Goal: Task Accomplishment & Management: Complete application form

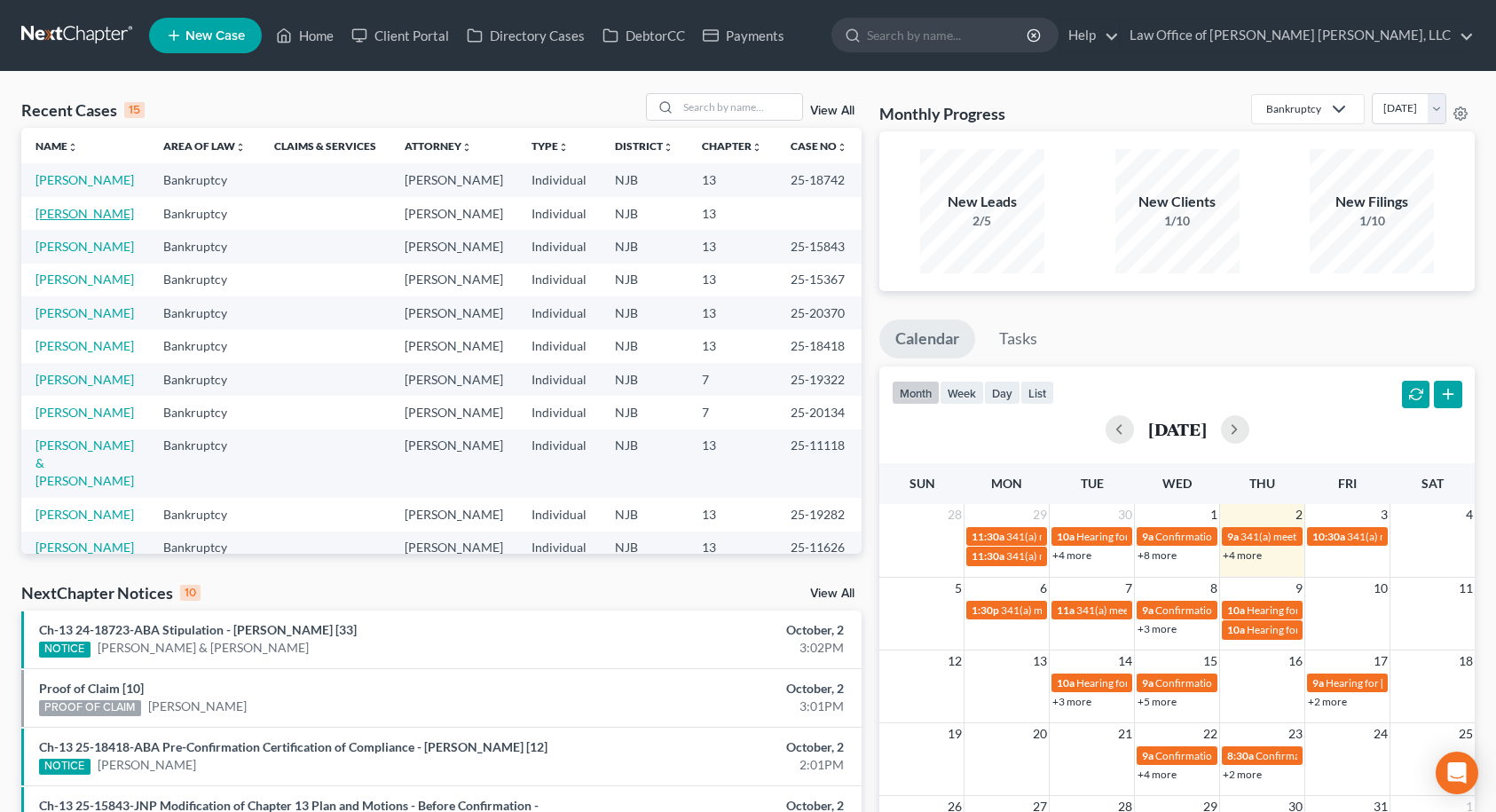
click at [74, 221] on link "[PERSON_NAME]" at bounding box center [85, 214] width 99 height 15
select select "14"
select select "6"
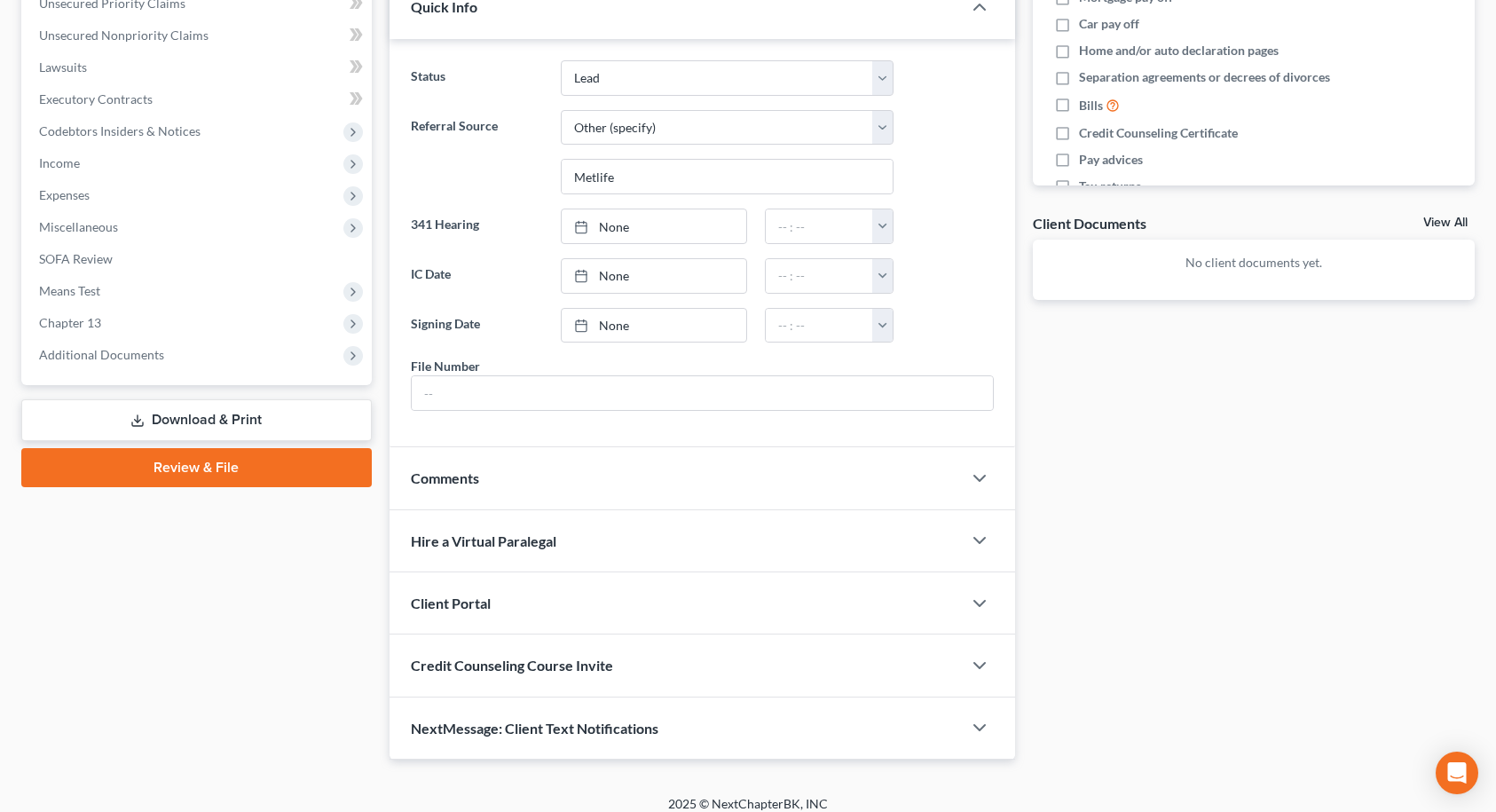
scroll to position [468, 0]
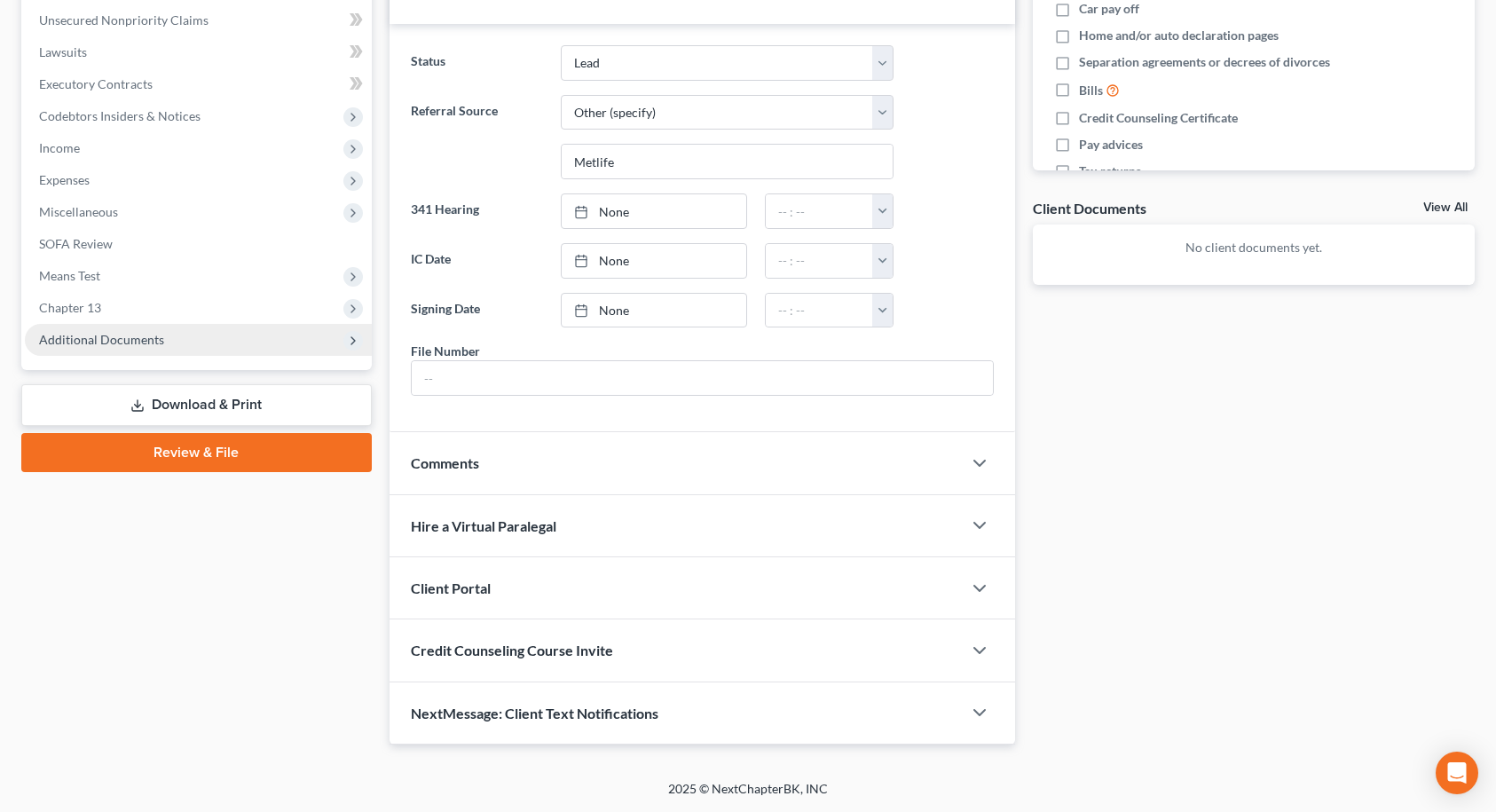
click at [177, 347] on span "Additional Documents" at bounding box center [198, 340] width 347 height 32
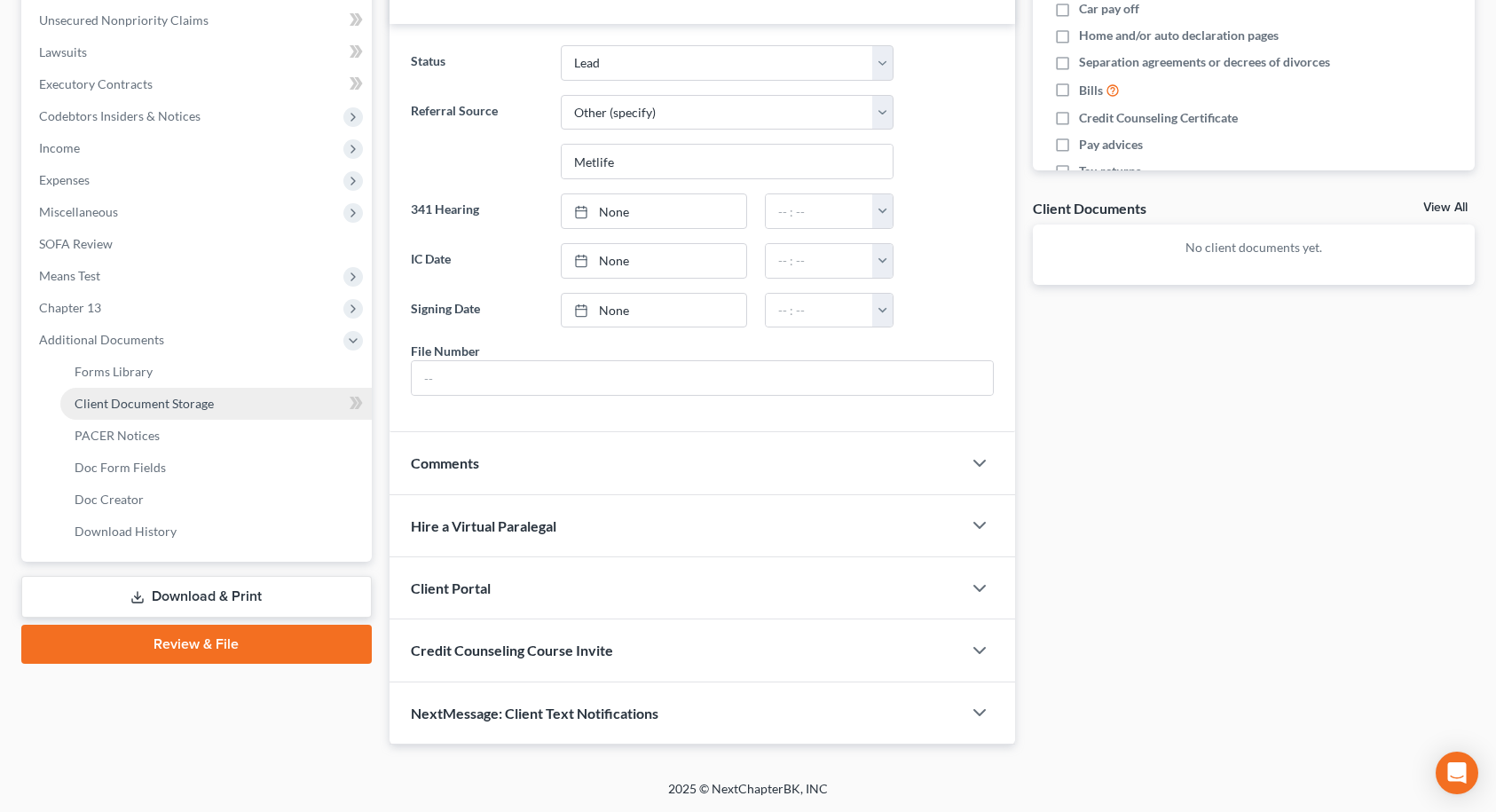
click at [182, 403] on span "Client Document Storage" at bounding box center [144, 403] width 139 height 15
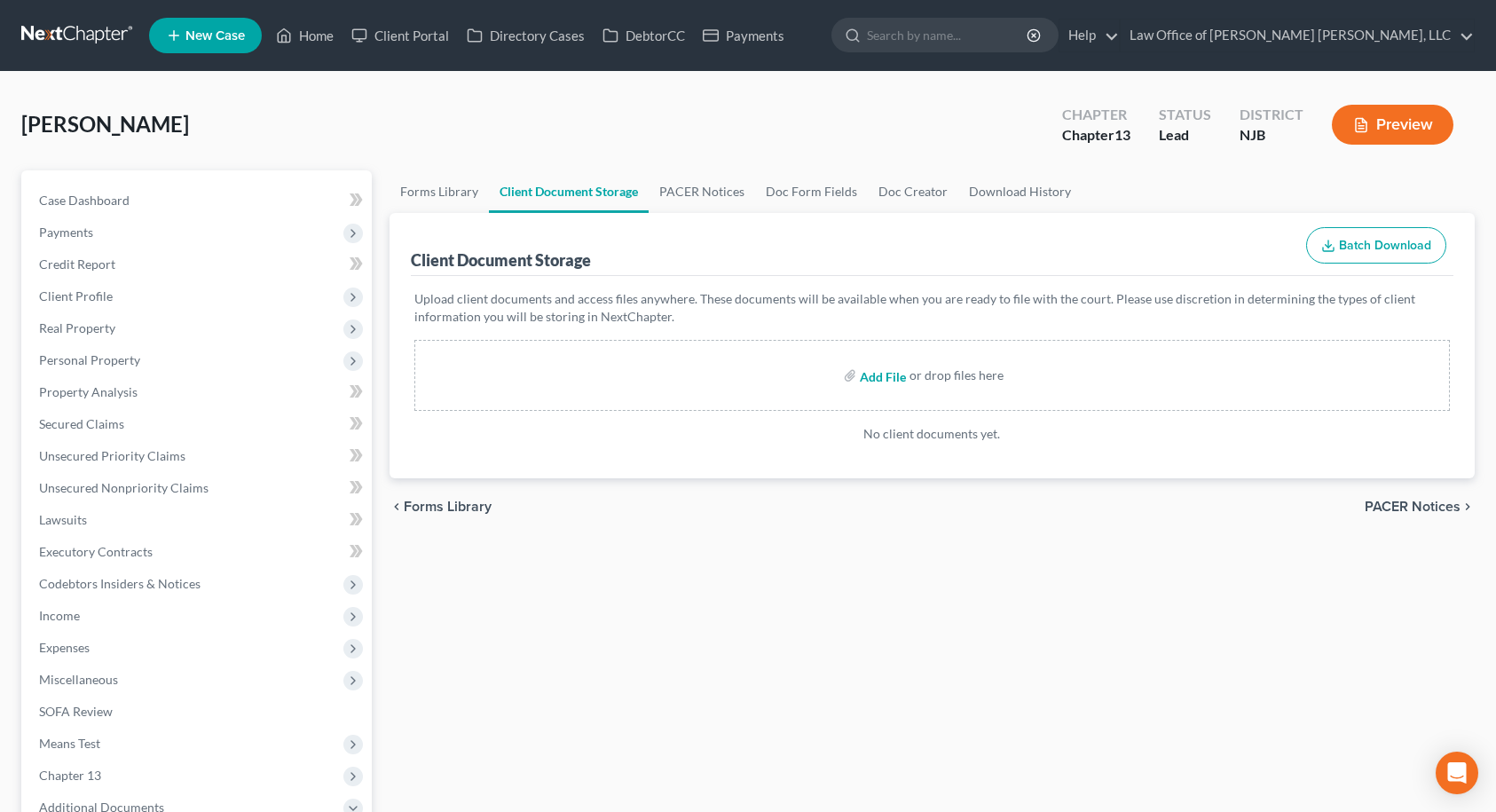
click at [871, 378] on input "file" at bounding box center [880, 375] width 42 height 32
type input "C:\fakepath\Morgan_Larry_CC.pdf"
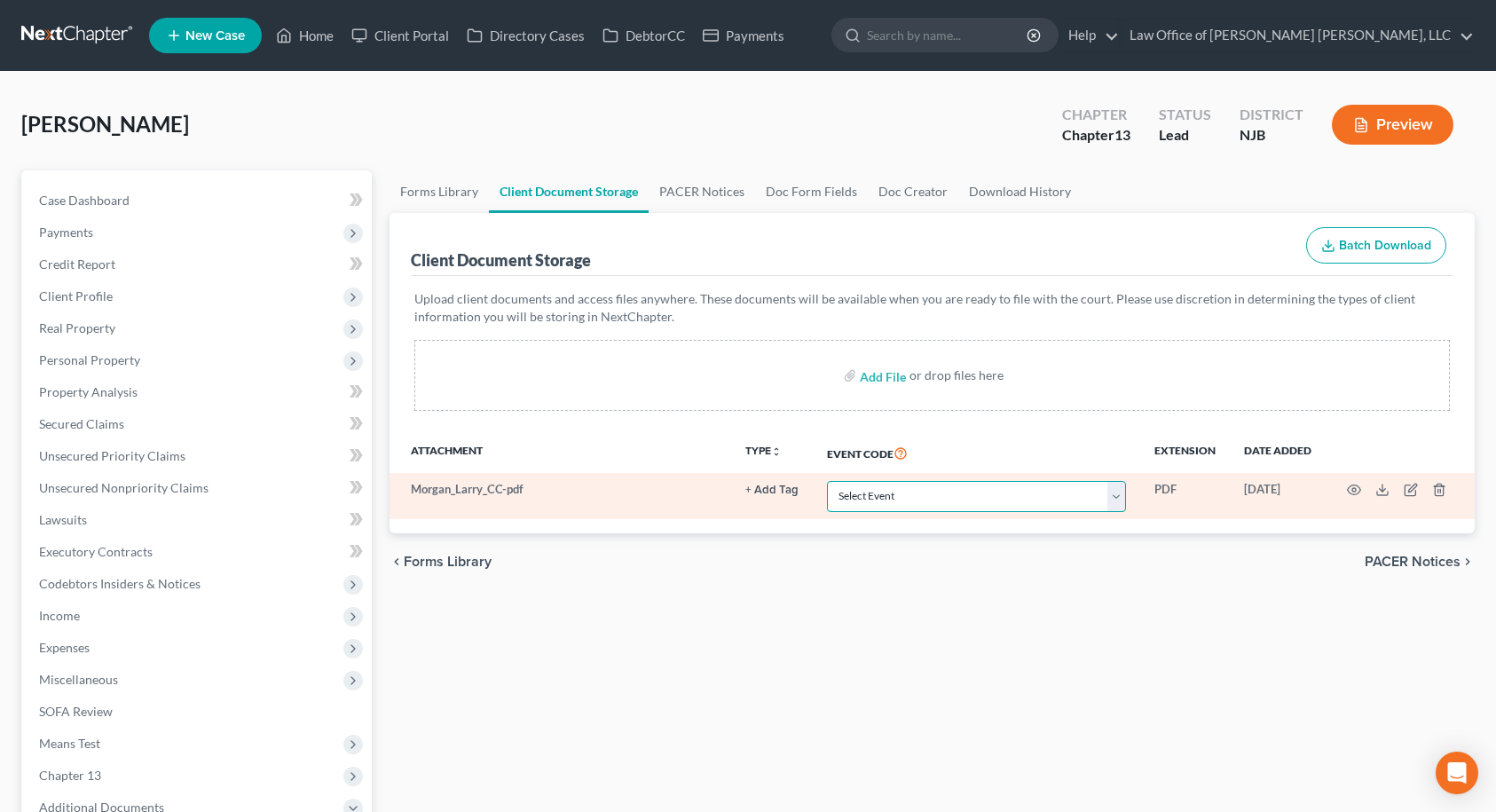
drag, startPoint x: 926, startPoint y: 499, endPoint x: 926, endPoint y: 485, distance: 14.0
click at [926, 499] on select "Select Event 20 Largest Unsecured Creditors Amended Attorney Compensation State…" at bounding box center [977, 496] width 299 height 31
select select "9"
click at [828, 481] on select "Select Event 20 Largest Unsecured Creditors Amended Attorney Compensation State…" at bounding box center [977, 496] width 299 height 31
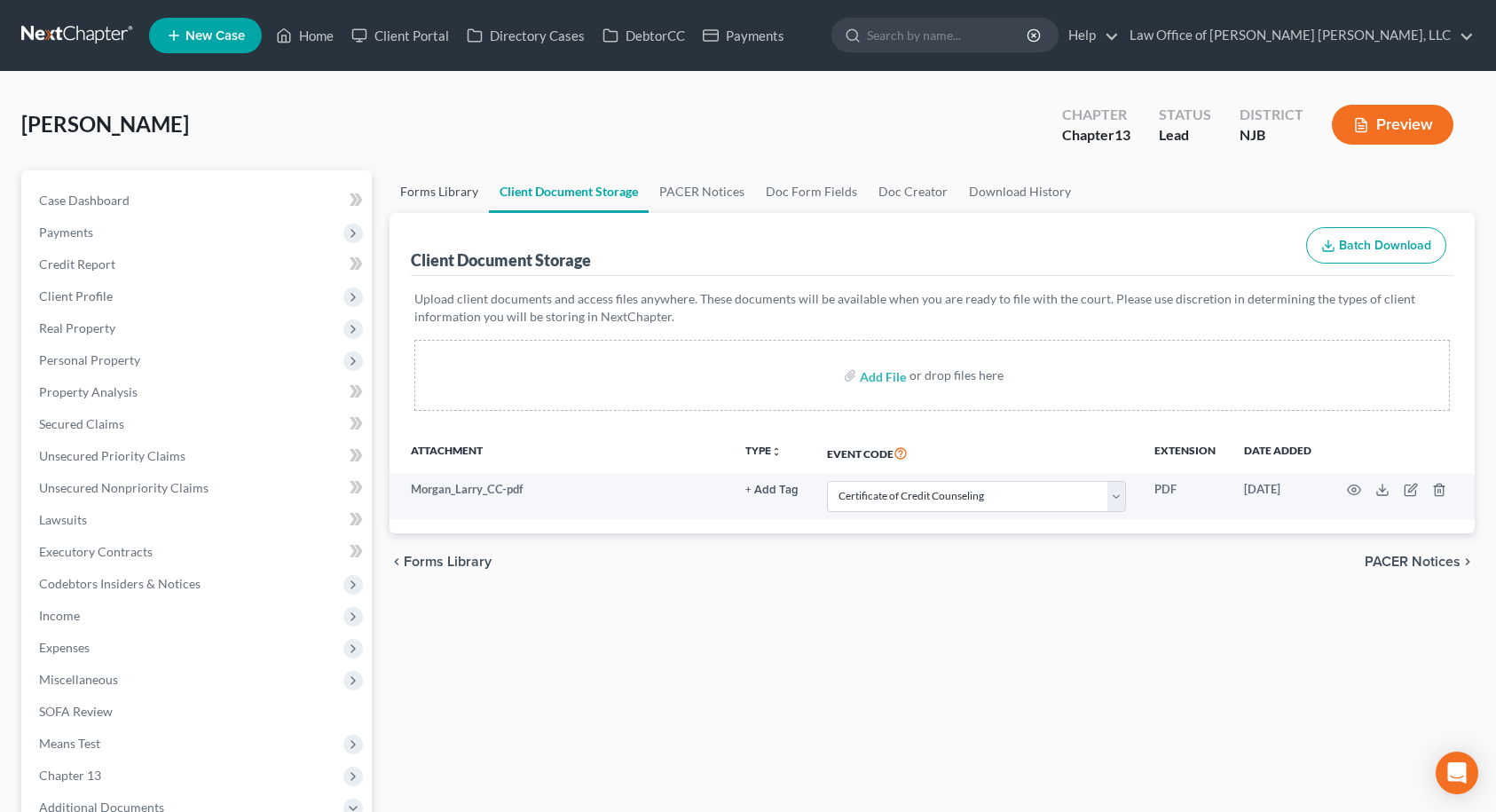
click at [425, 196] on link "Forms Library" at bounding box center [440, 191] width 100 height 42
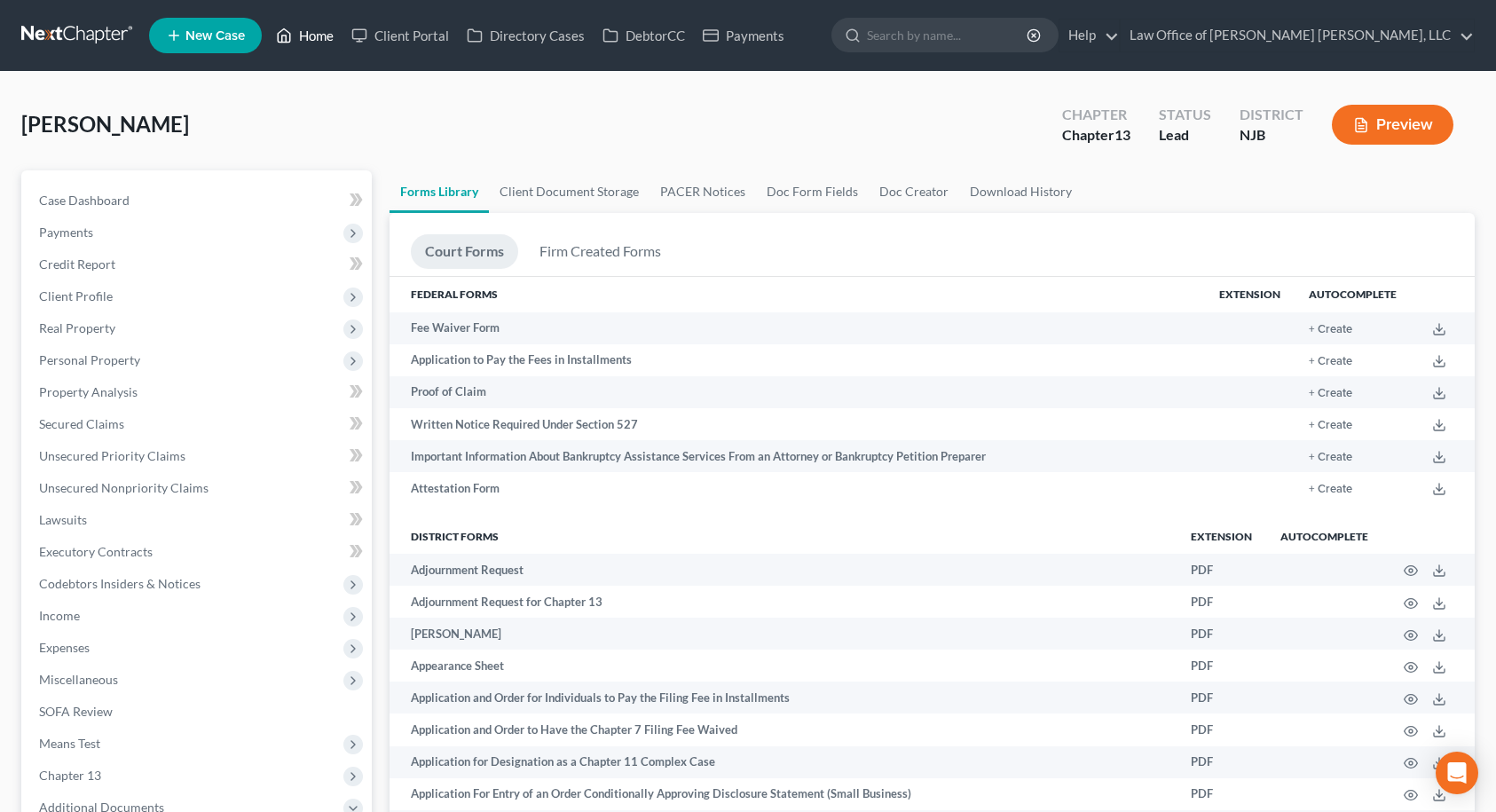
click at [318, 35] on link "Home" at bounding box center [305, 36] width 75 height 32
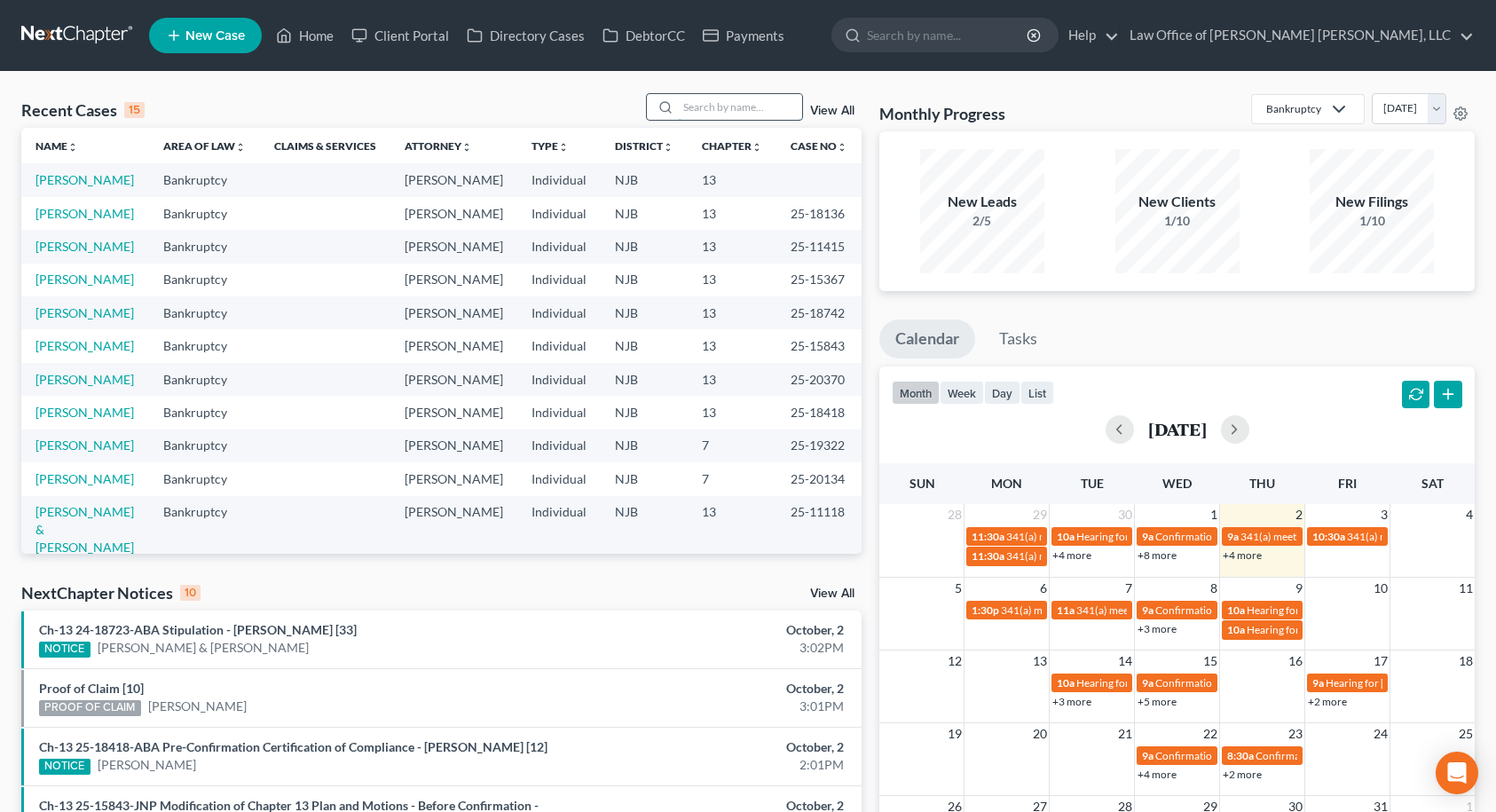
click at [734, 103] on input "search" at bounding box center [740, 106] width 124 height 25
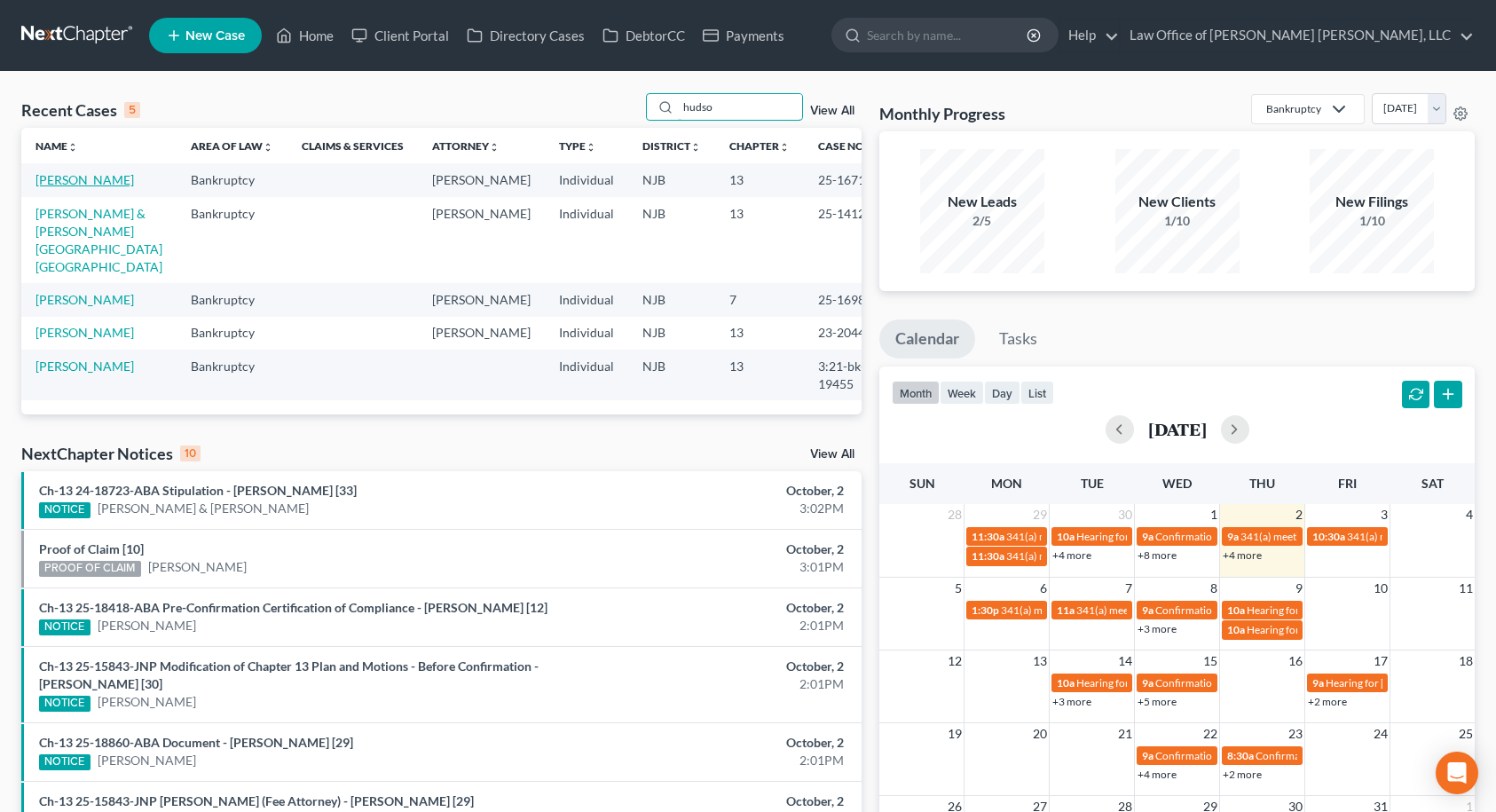
type input "hudso"
click at [89, 178] on link "[PERSON_NAME]" at bounding box center [85, 180] width 99 height 15
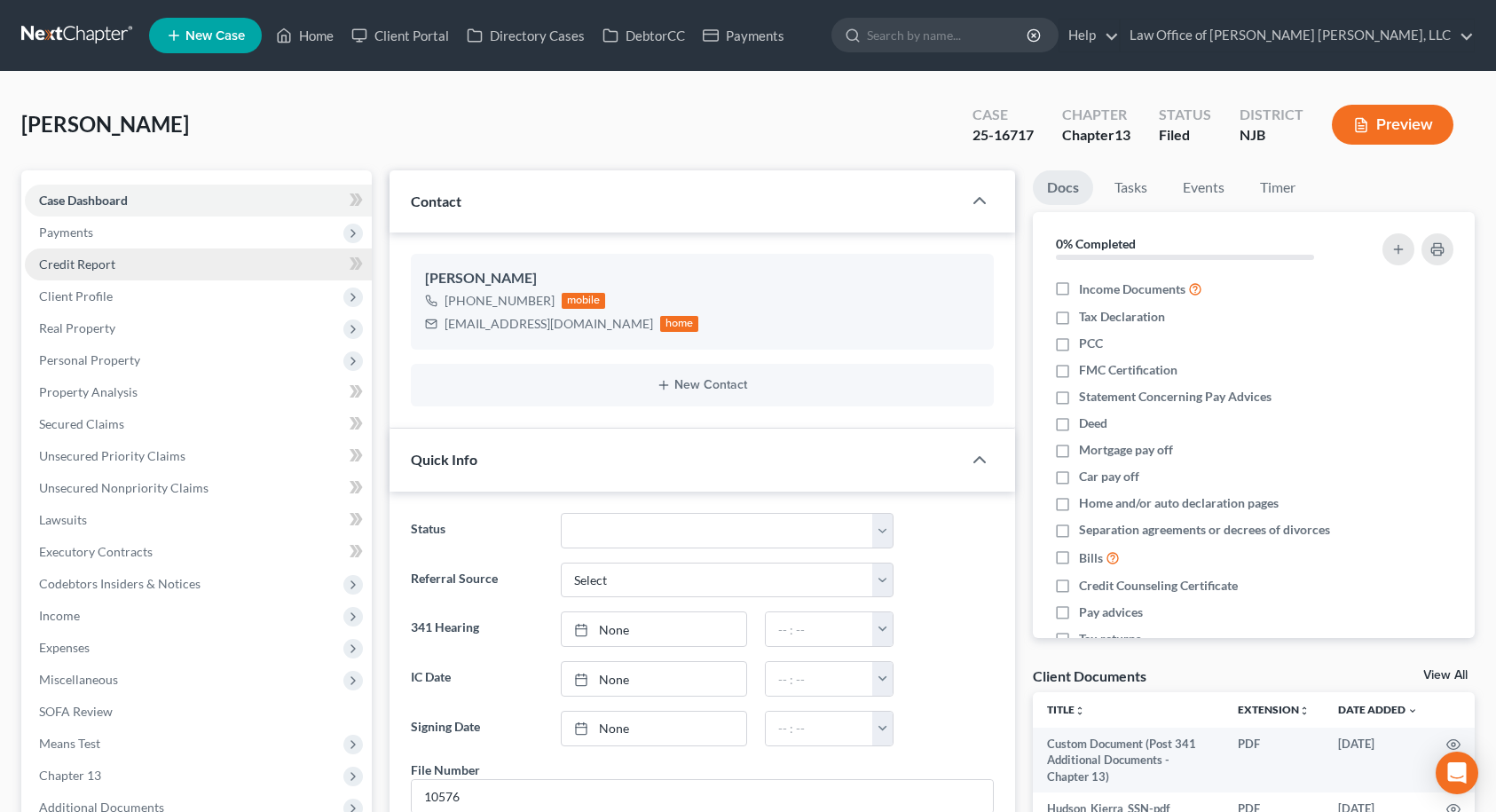
scroll to position [2791, 0]
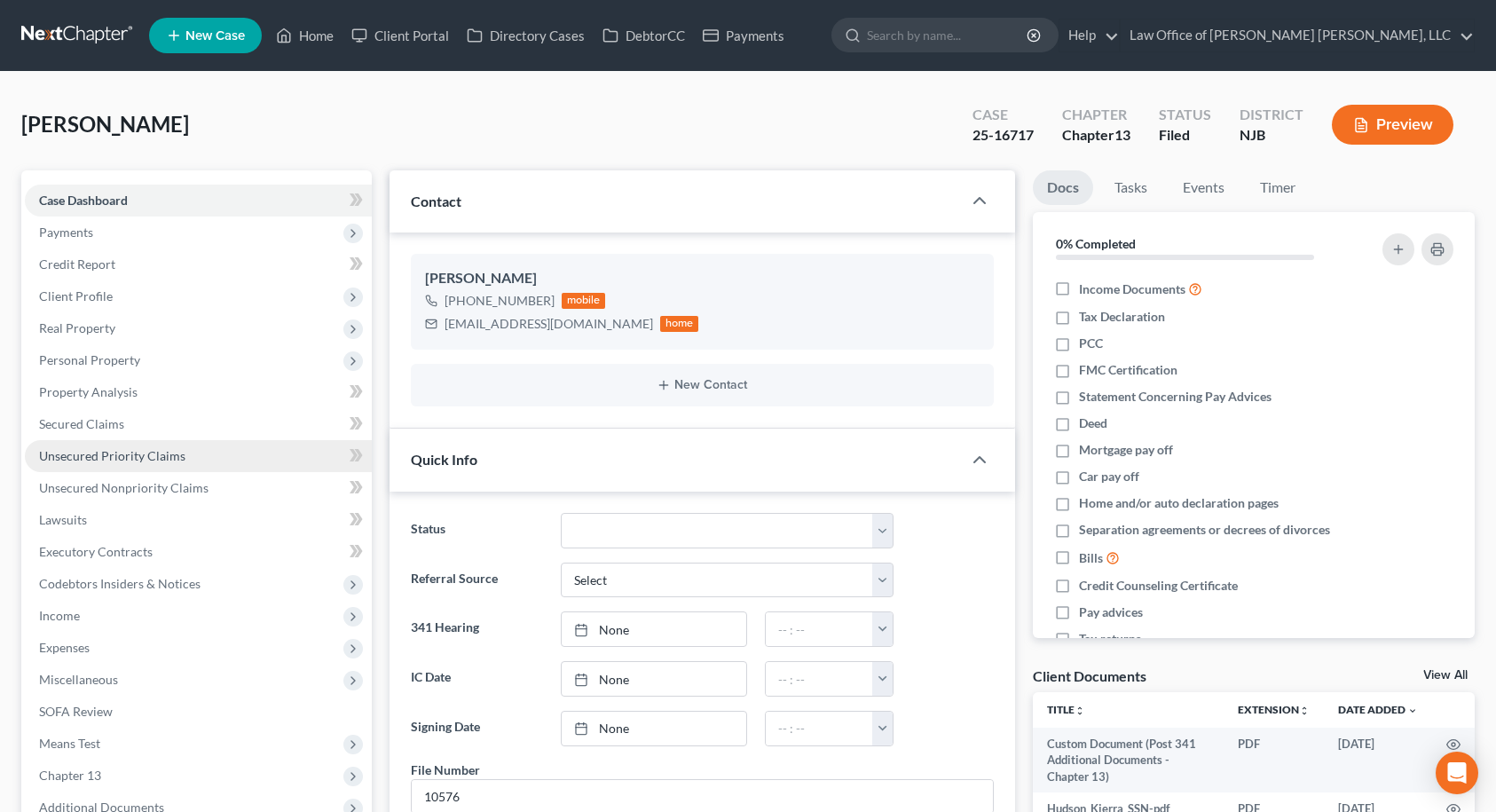
click at [106, 455] on span "Unsecured Priority Claims" at bounding box center [112, 455] width 147 height 15
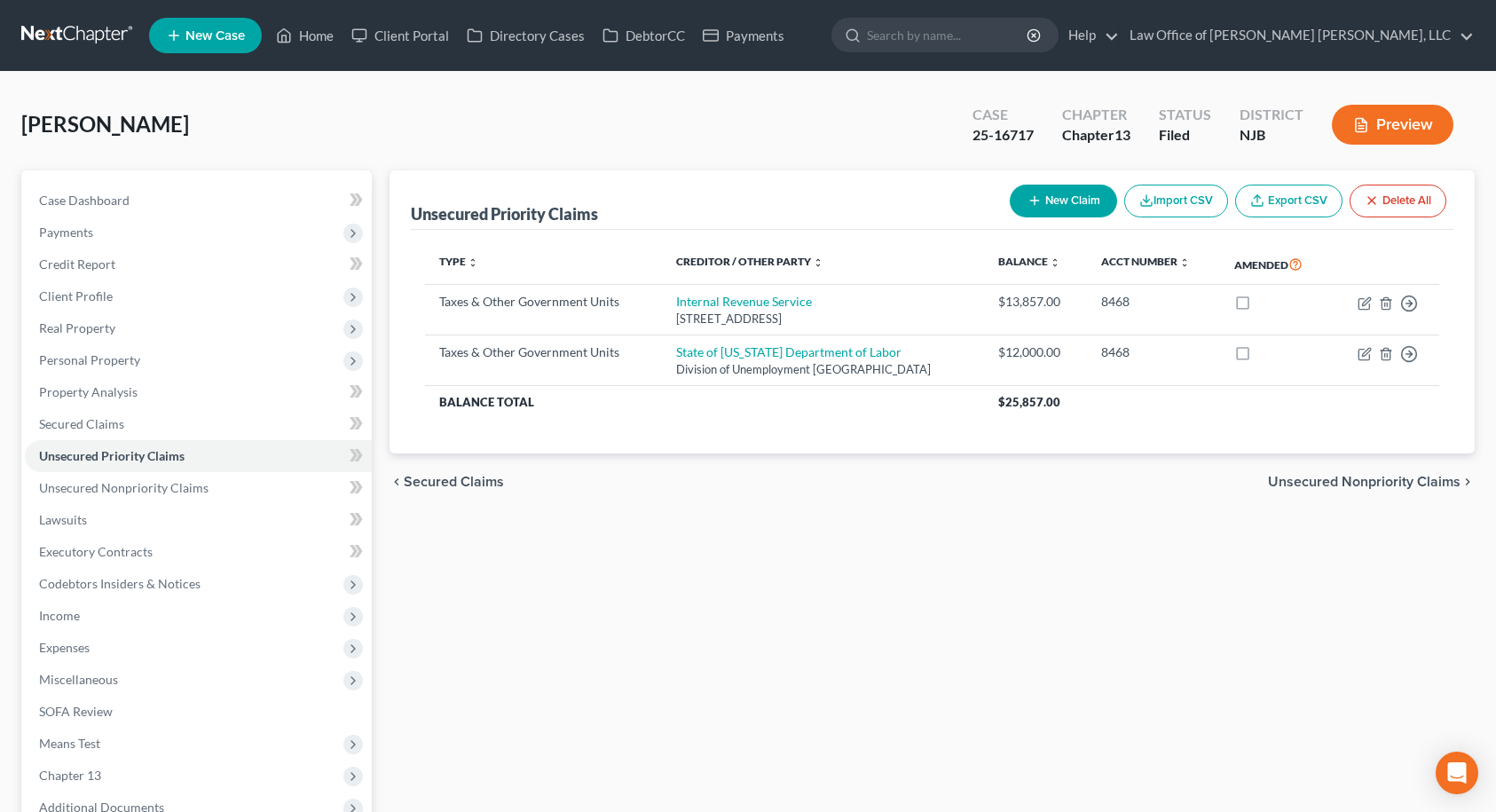
click at [1050, 207] on button "New Claim" at bounding box center [1064, 200] width 107 height 33
select select "0"
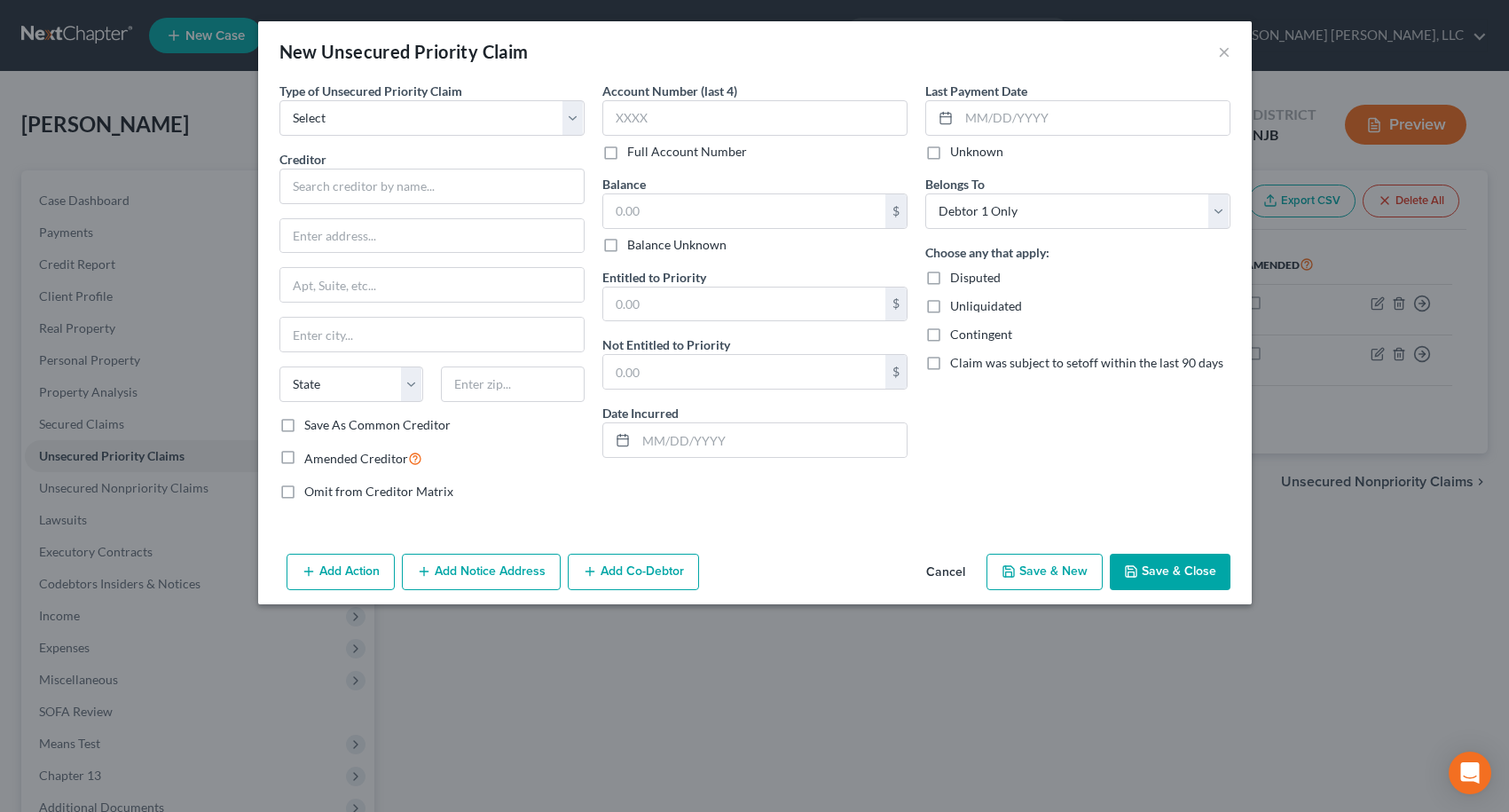
click at [304, 456] on label "Amended Creditor" at bounding box center [362, 458] width 118 height 21
click at [312, 456] on input "Amended Creditor" at bounding box center [317, 454] width 11 height 11
checkbox input "true"
click at [441, 113] on select "Select Taxes & Other Government Units Domestic Support Obligations Extensions o…" at bounding box center [432, 119] width 305 height 36
select select "0"
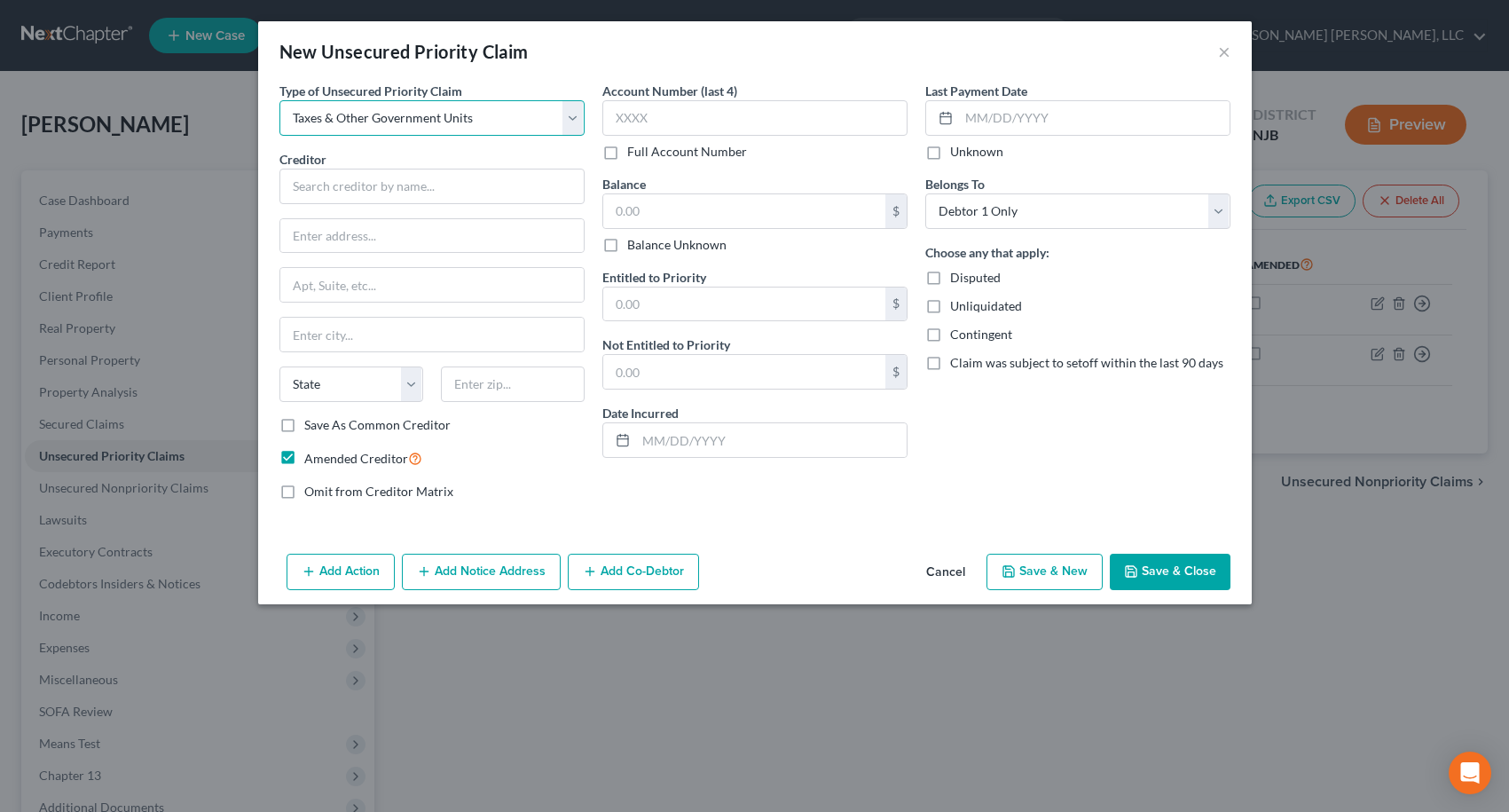
click at [280, 101] on select "Select Taxes & Other Government Units Domestic Support Obligations Extensions o…" at bounding box center [432, 119] width 305 height 36
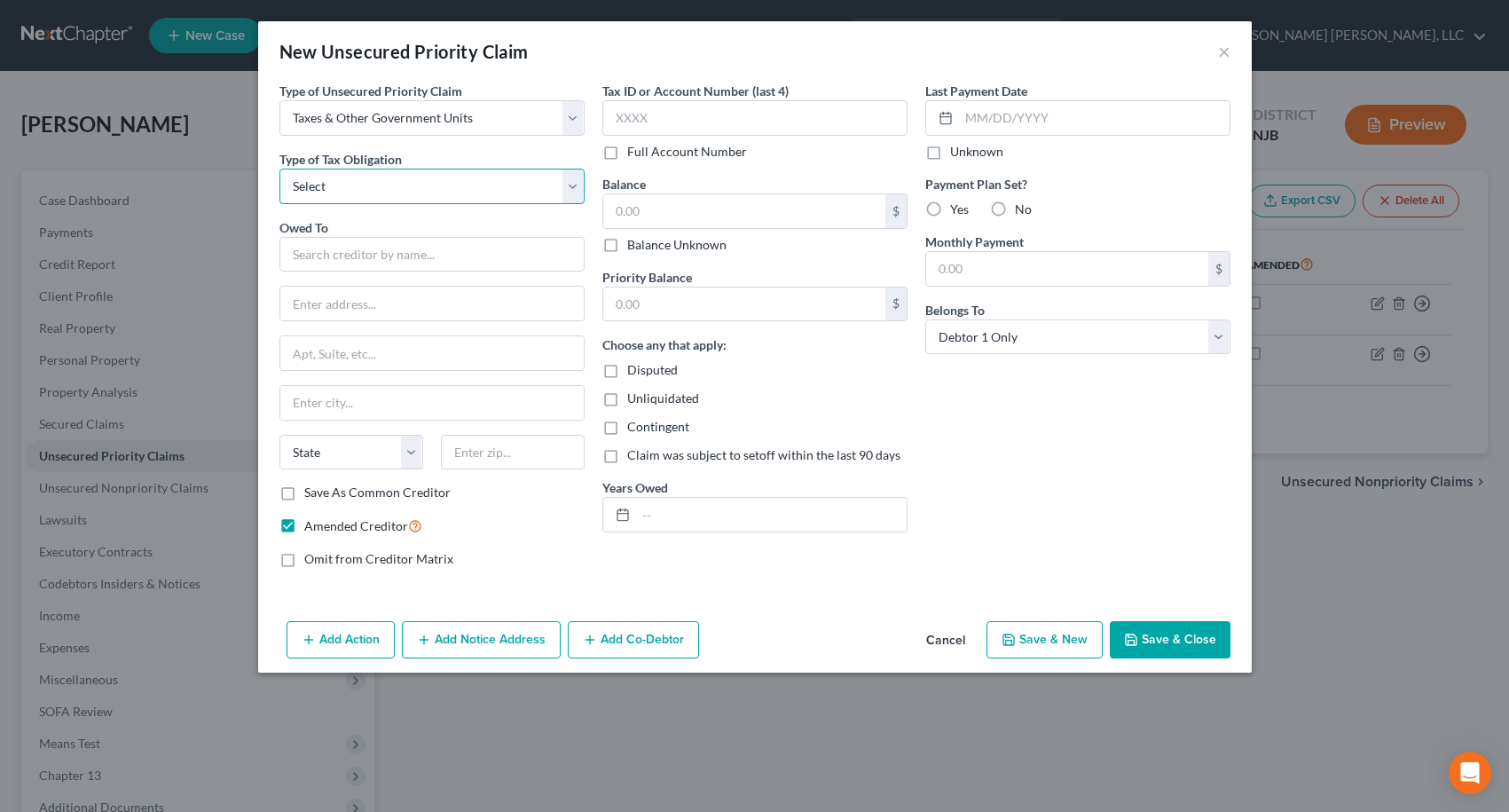
drag, startPoint x: 425, startPoint y: 182, endPoint x: 419, endPoint y: 203, distance: 21.8
click at [425, 182] on select "Select Federal City State Franchise Tax Board Other" at bounding box center [432, 186] width 305 height 36
select select "2"
click at [280, 168] on select "Select Federal City State Franchise Tax Board Other" at bounding box center [432, 186] width 305 height 36
click at [406, 256] on input "text" at bounding box center [432, 255] width 305 height 36
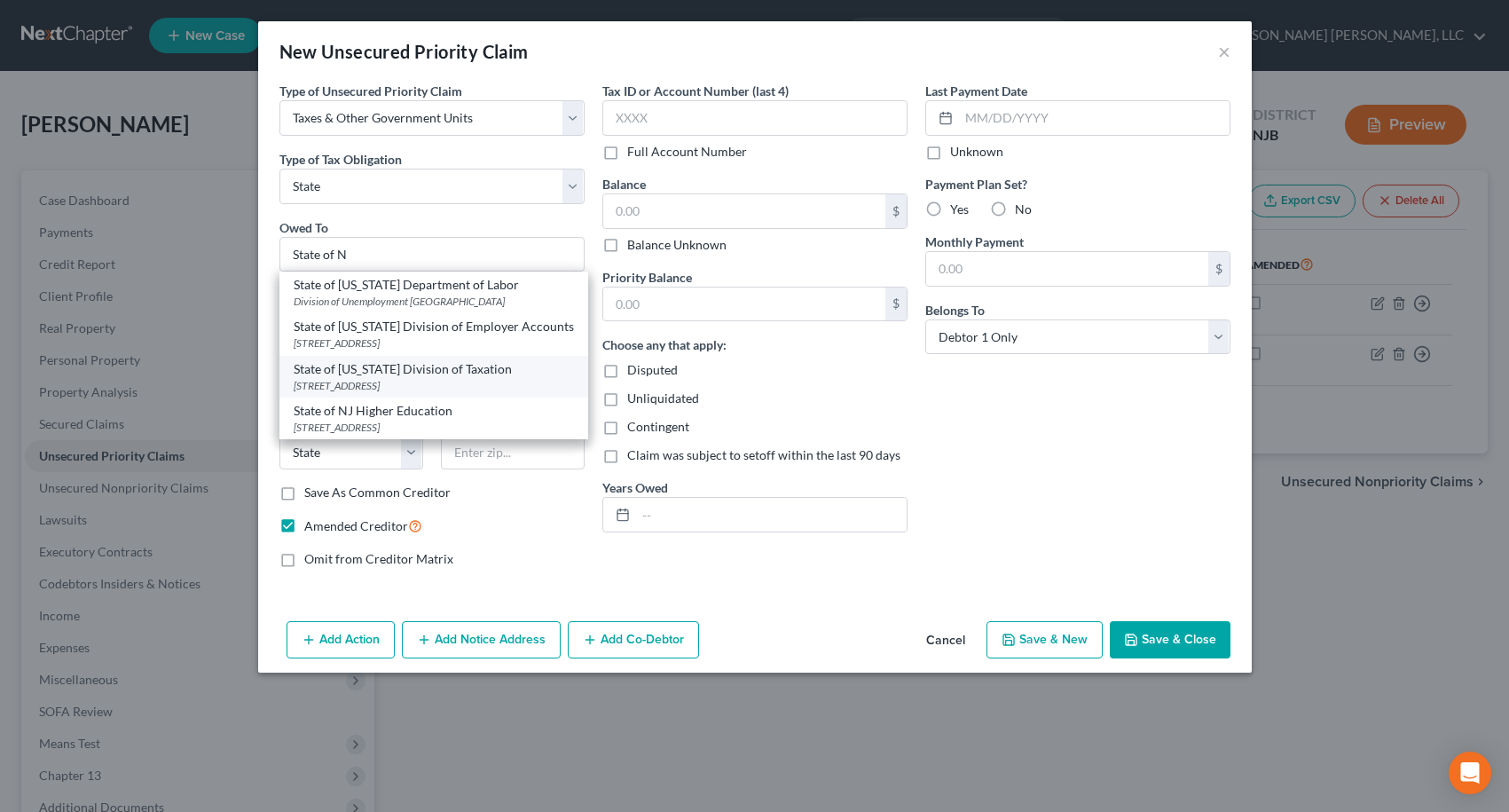
click at [396, 378] on div "State of [US_STATE] Division of Taxation" at bounding box center [434, 369] width 281 height 18
type input "State of [US_STATE] Division of Taxation"
type input "PO Box 245"
type input "[GEOGRAPHIC_DATA]"
select select "33"
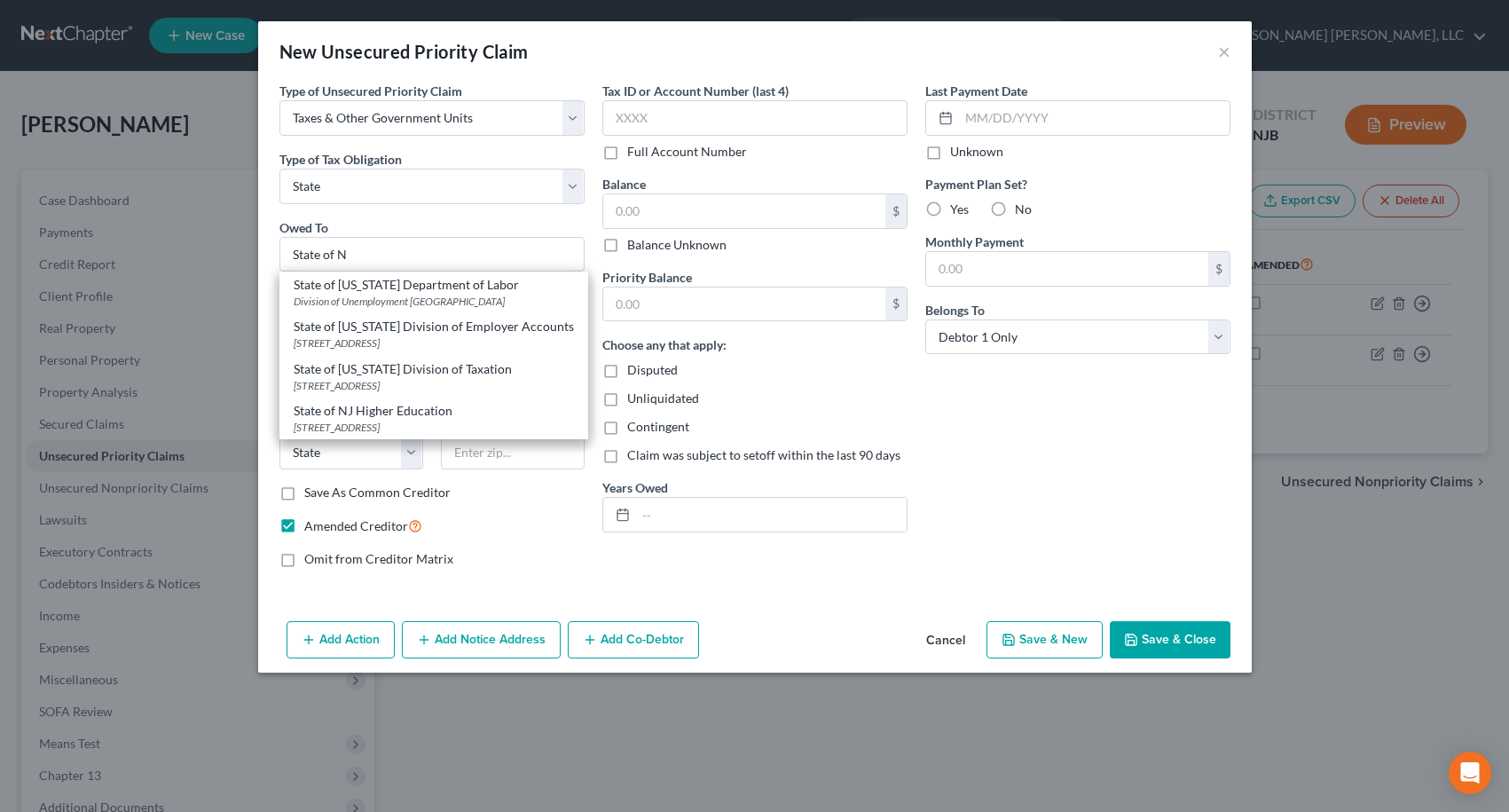
type input "08695"
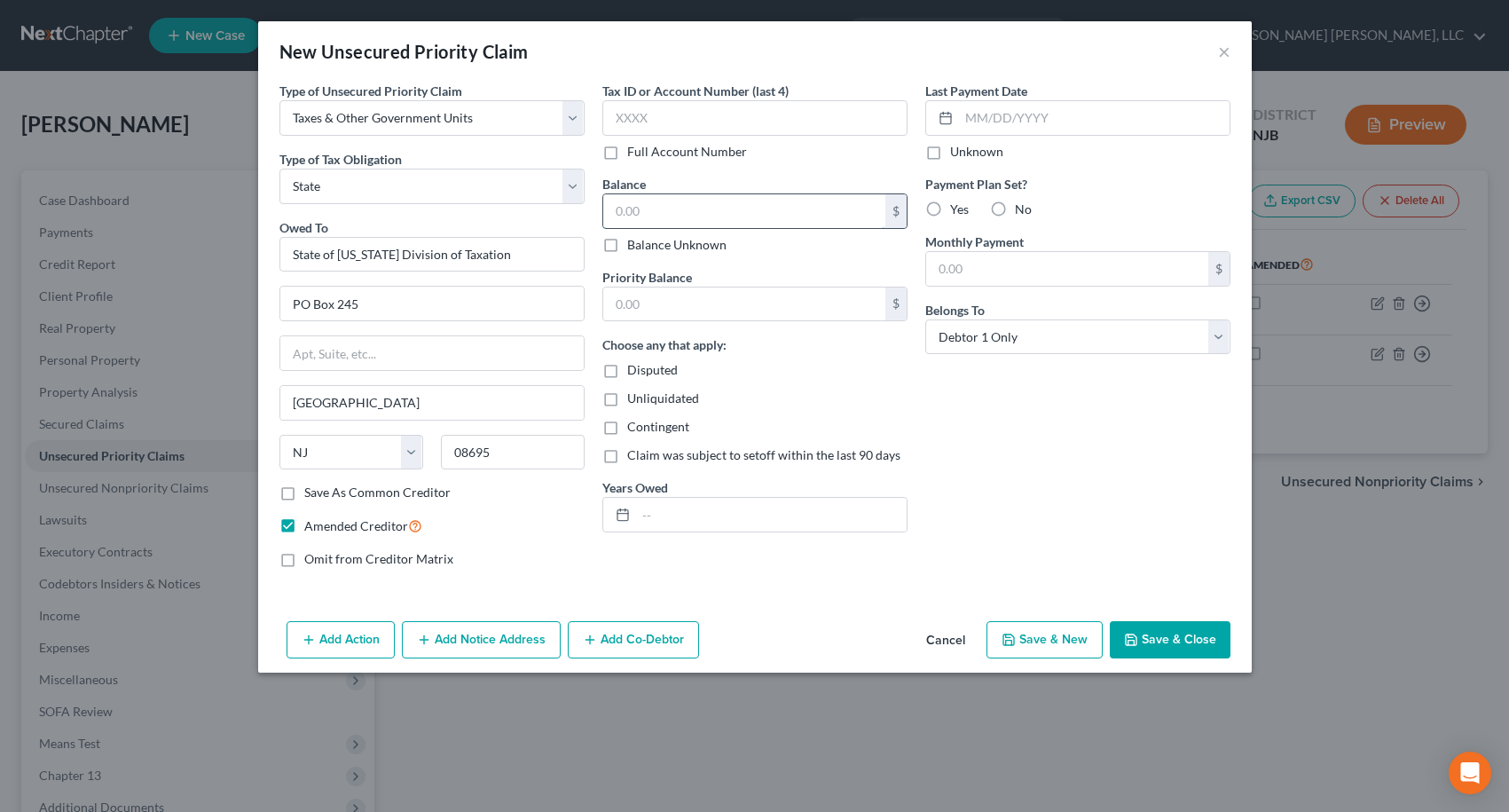
click at [637, 219] on input "text" at bounding box center [745, 211] width 282 height 34
type input "542.10"
click at [650, 310] on input "text" at bounding box center [745, 304] width 282 height 34
type input "542.10"
click at [939, 461] on div "Last Payment Date Unknown Payment Plan Set? Yes No Monthly Payment $ Belongs To…" at bounding box center [1078, 332] width 323 height 501
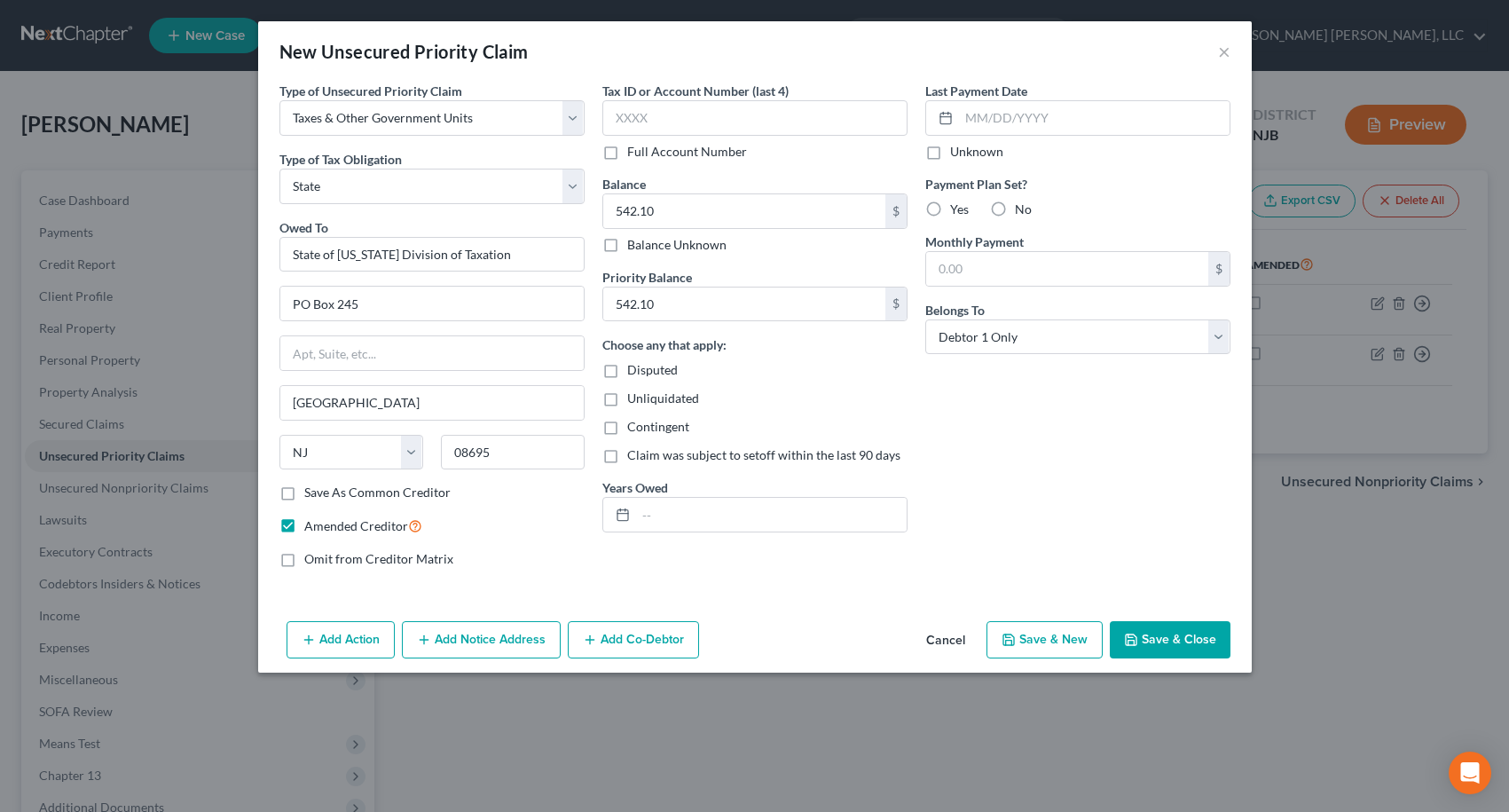
click at [1160, 640] on button "Save & Close" at bounding box center [1170, 640] width 120 height 38
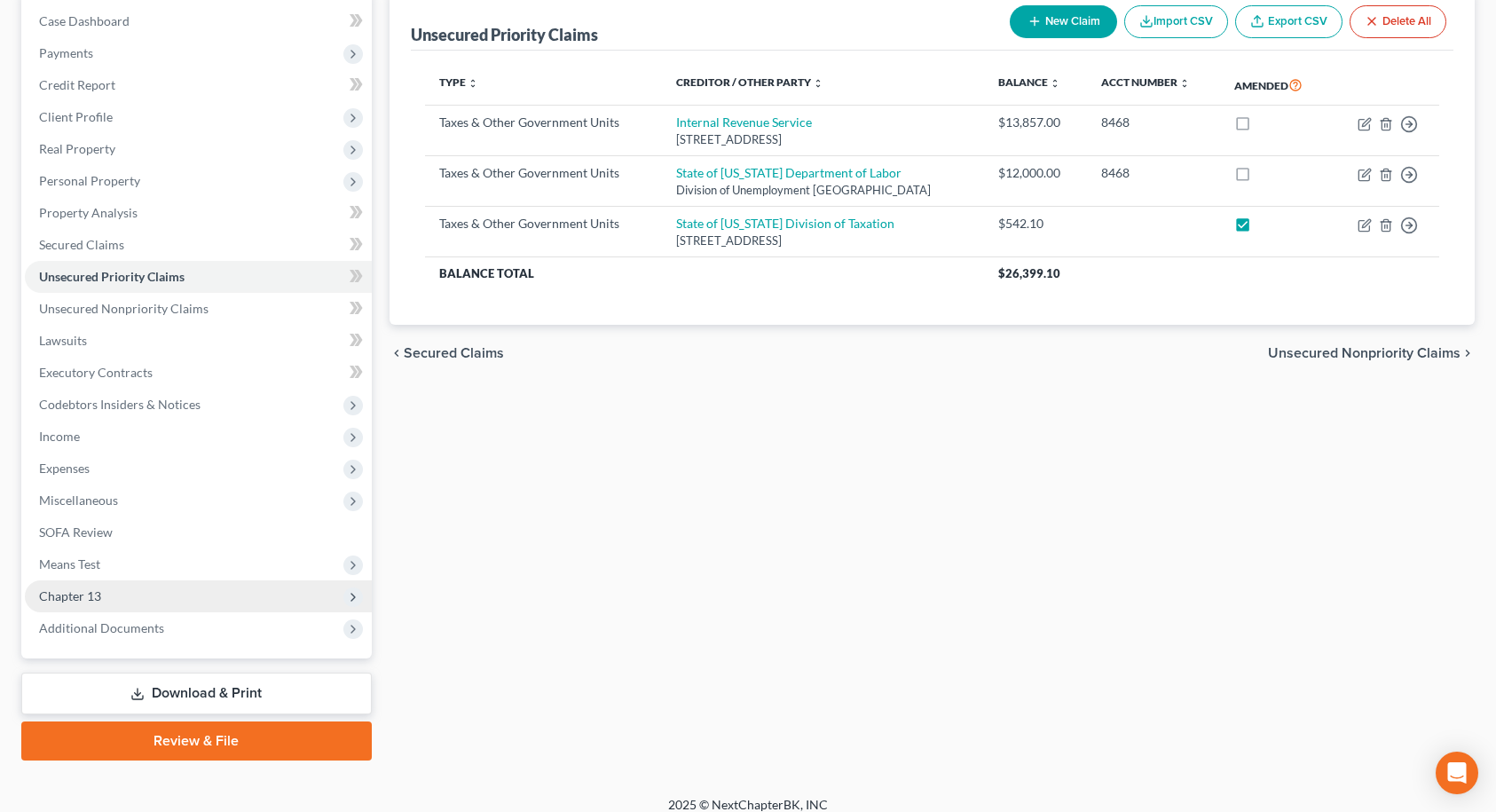
scroll to position [195, 0]
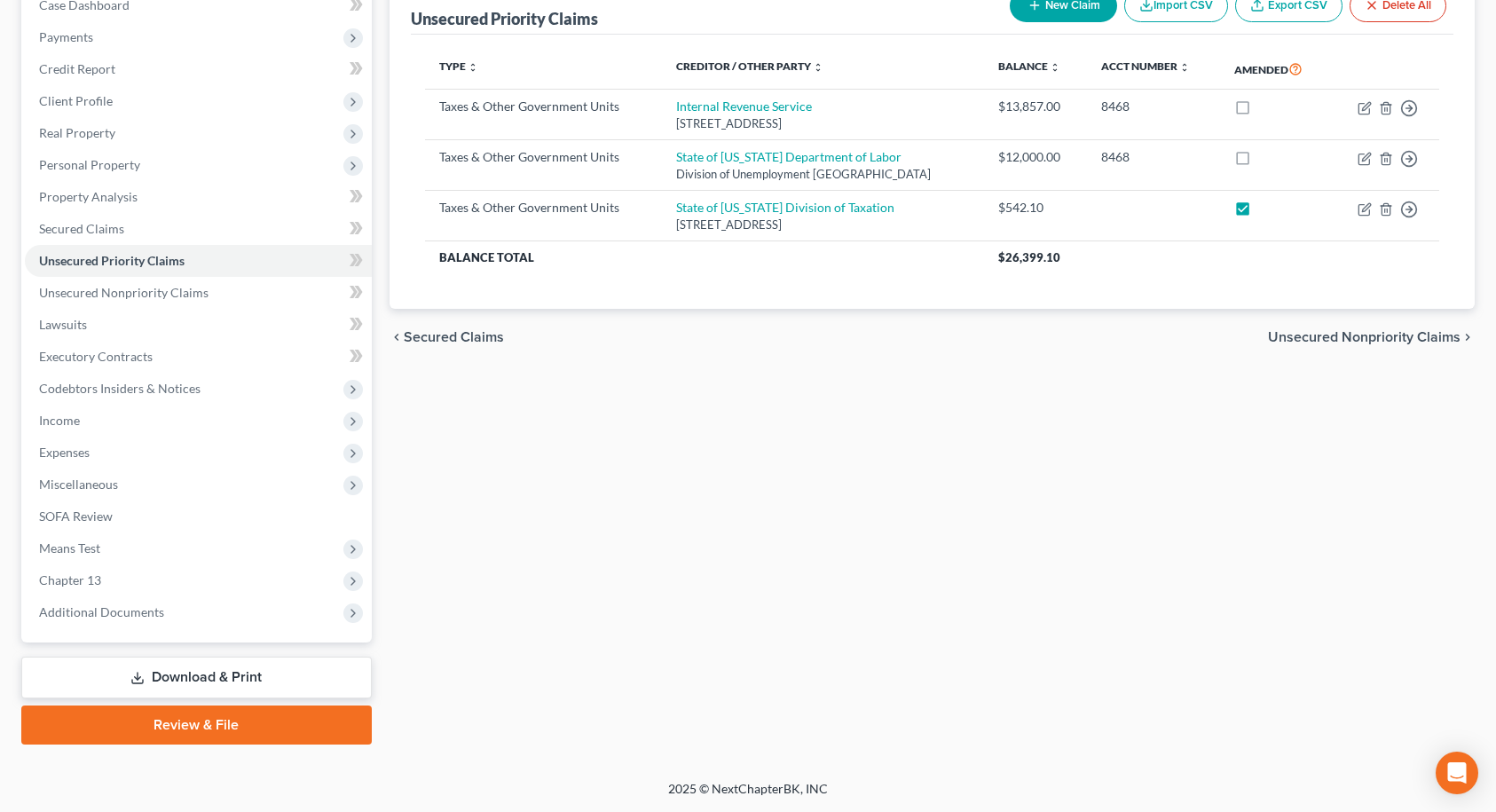
click at [172, 710] on link "Review & File" at bounding box center [197, 724] width 350 height 39
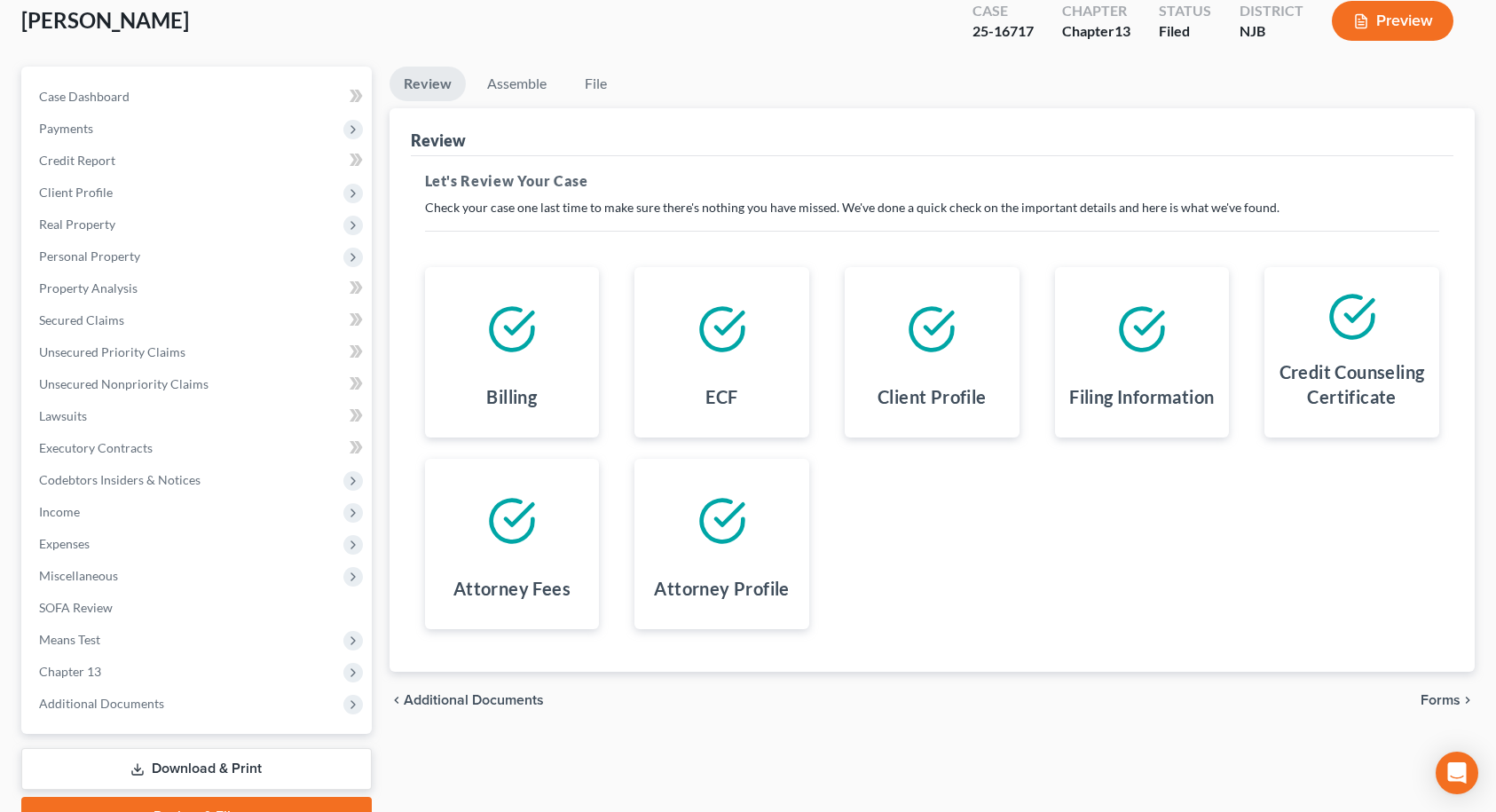
scroll to position [18, 0]
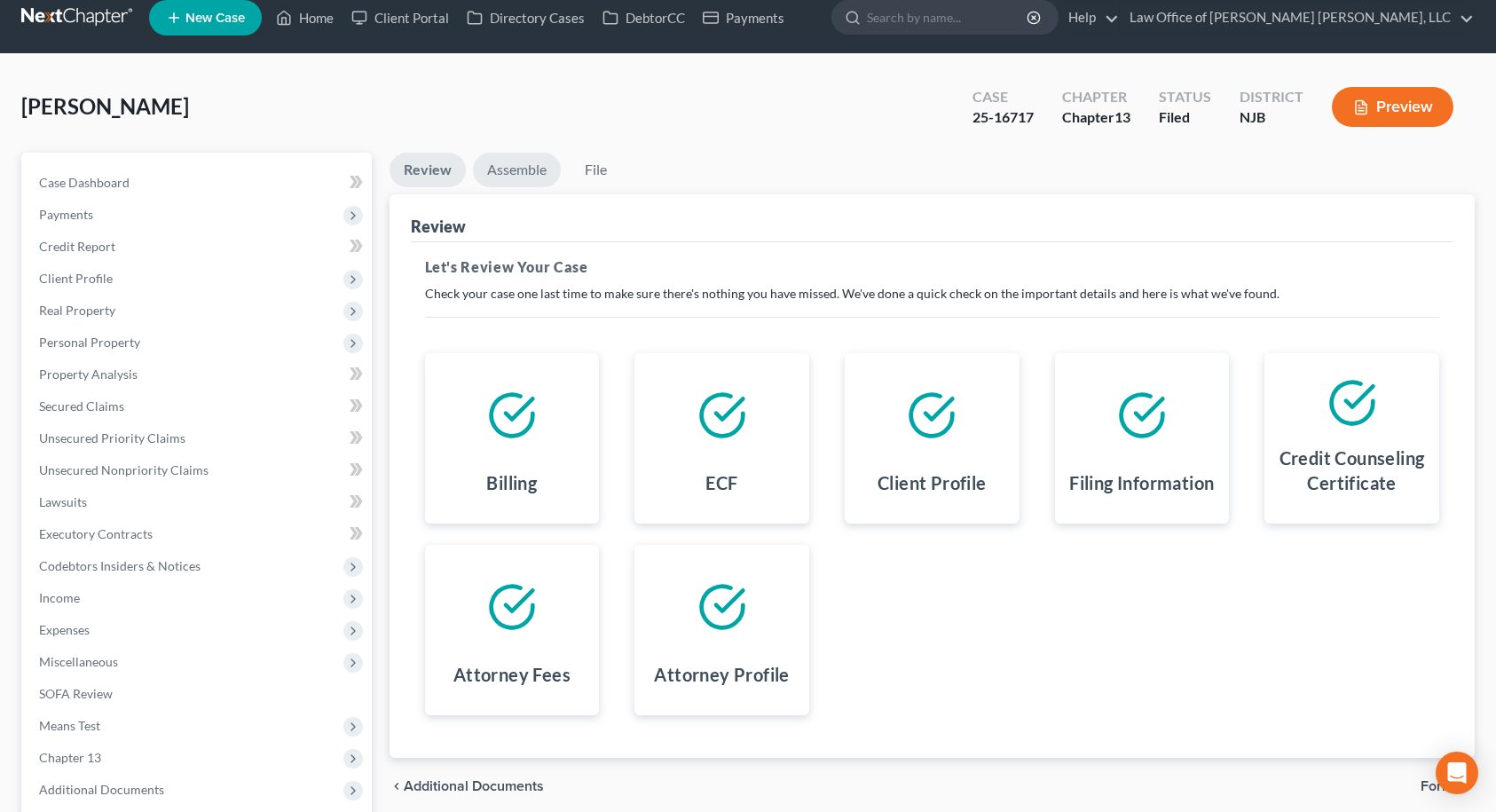
click at [522, 167] on link "Assemble" at bounding box center [516, 169] width 88 height 35
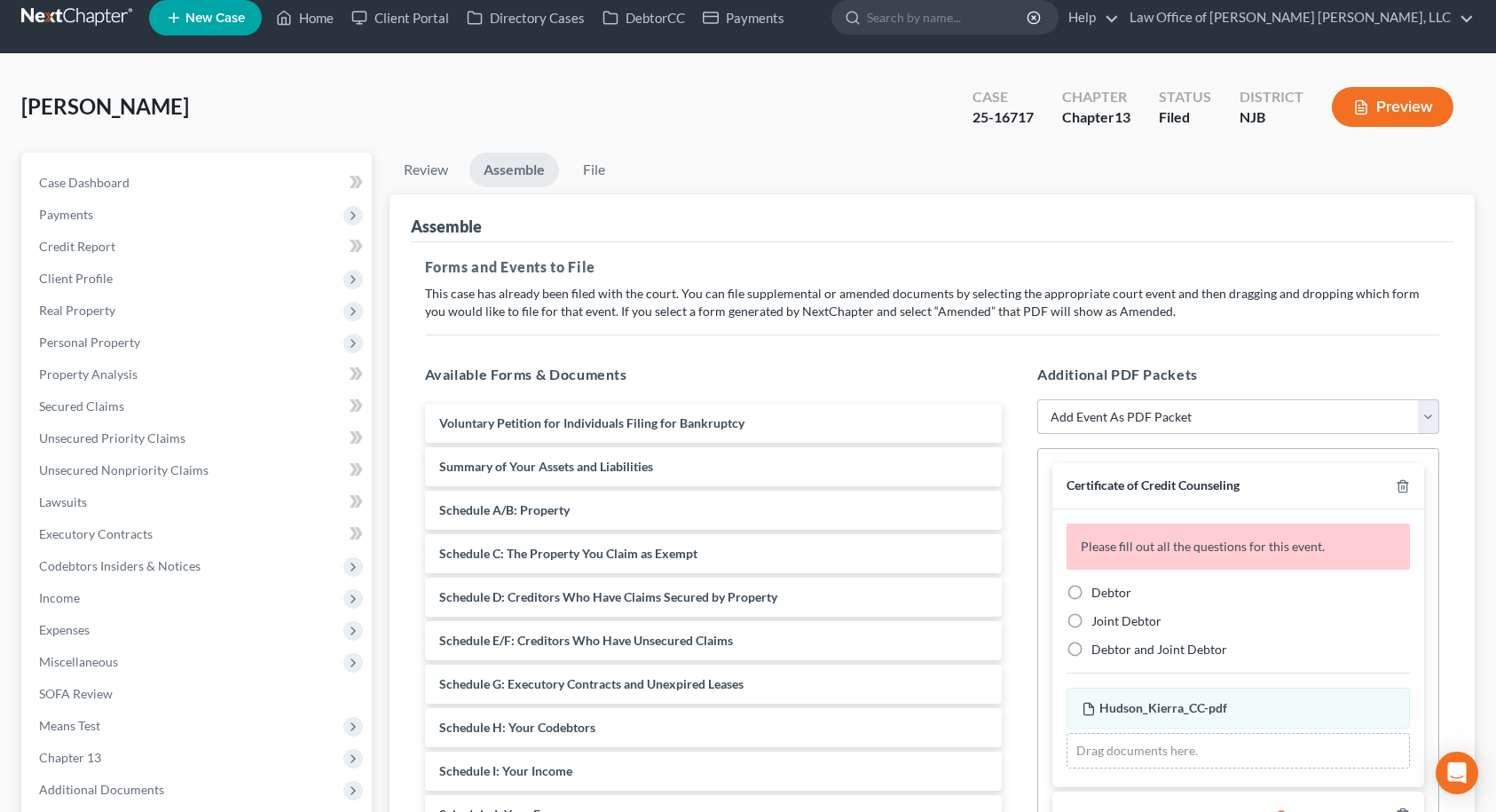
click at [1075, 419] on select "Add Event As PDF Packet Amended Attorney Compensation Statement Amended List of…" at bounding box center [1238, 417] width 402 height 36
drag, startPoint x: 1075, startPoint y: 419, endPoint x: 1065, endPoint y: 410, distance: 13.5
click at [1075, 419] on select "Add Event As PDF Packet Amended Attorney Compensation Statement Amended List of…" at bounding box center [1238, 417] width 402 height 36
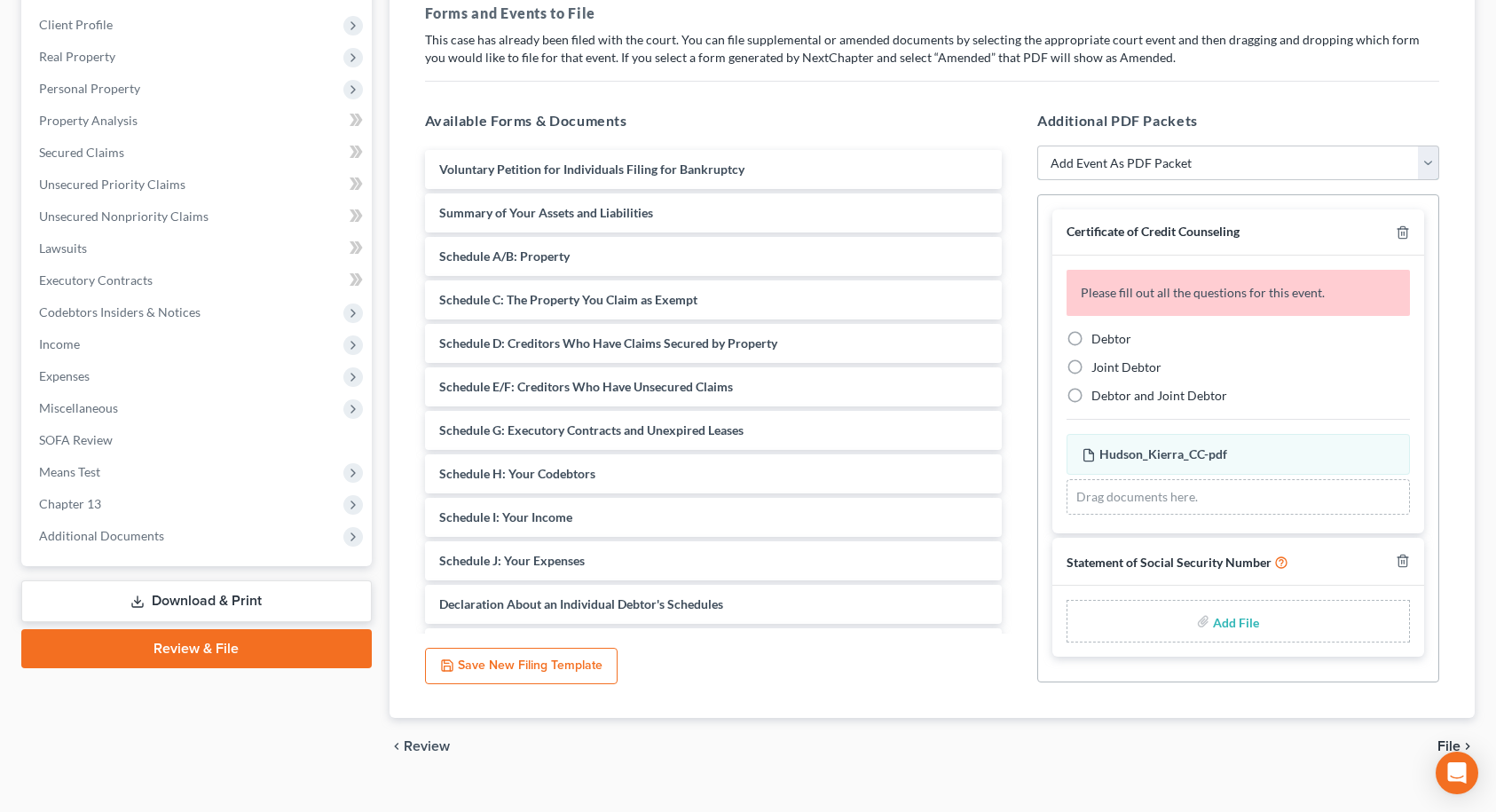
scroll to position [301, 0]
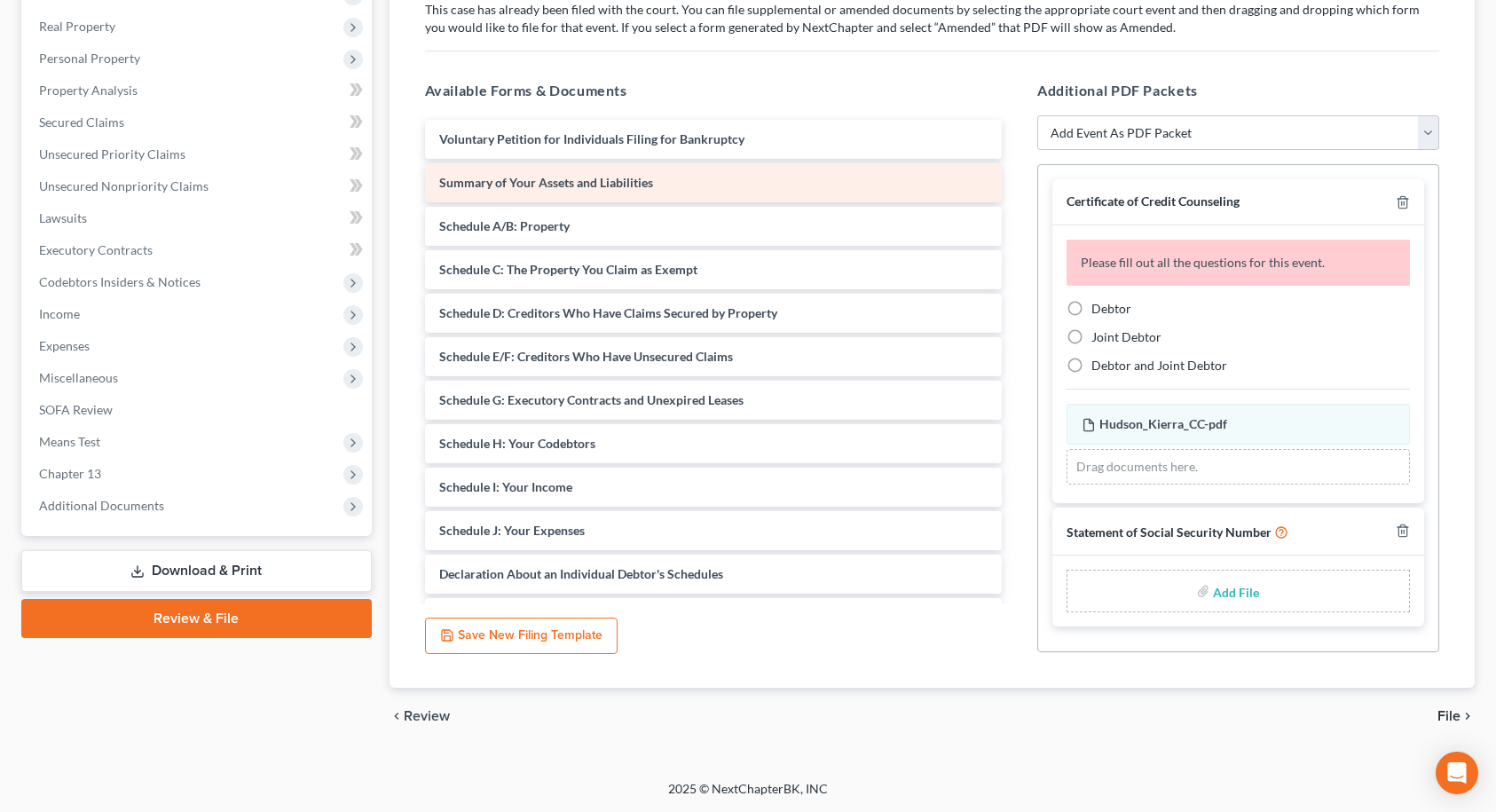
click at [554, 182] on span "Summary of Your Assets and Liabilities" at bounding box center [546, 183] width 214 height 15
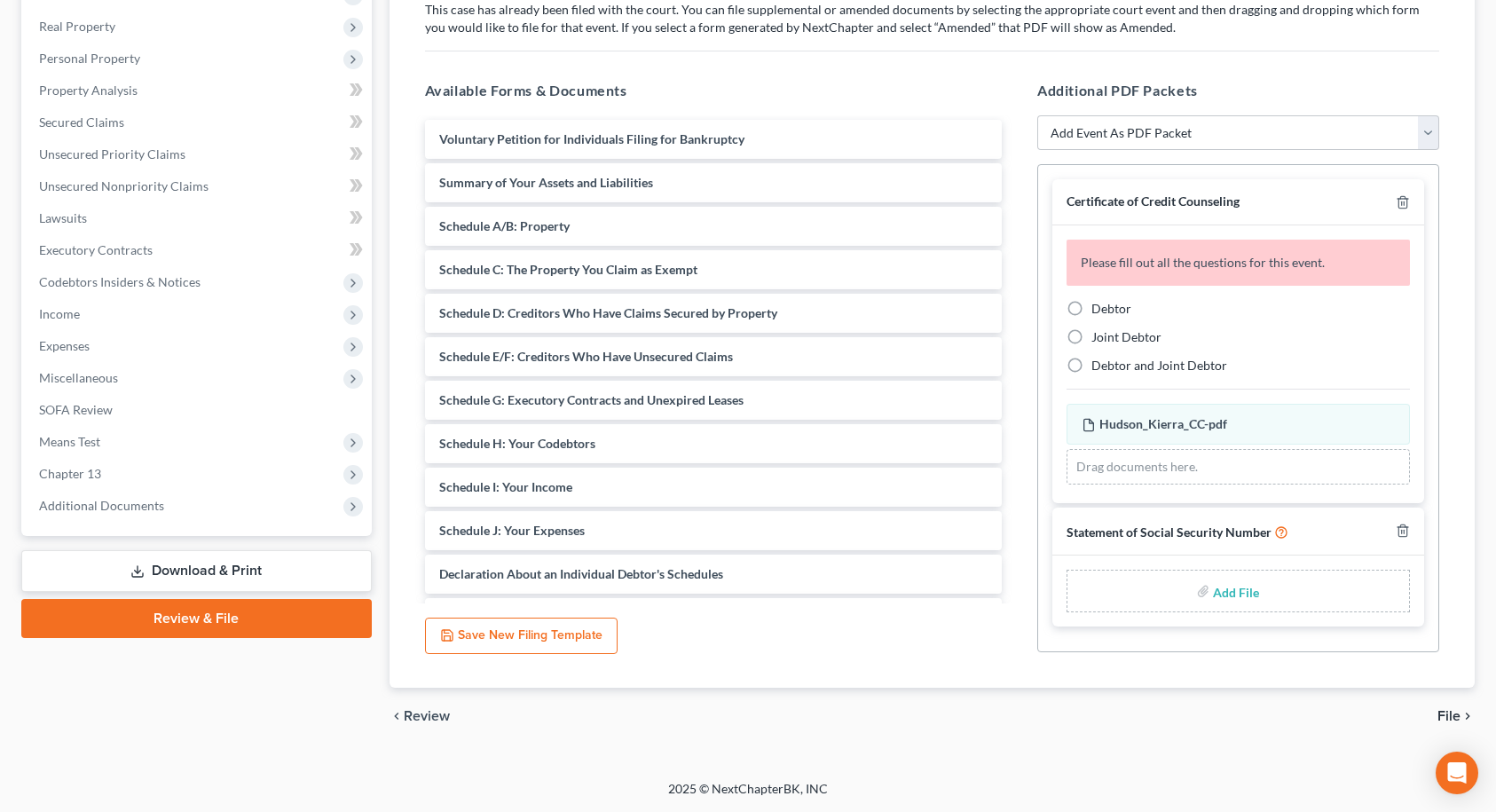
click at [236, 569] on link "Download & Print" at bounding box center [197, 570] width 350 height 41
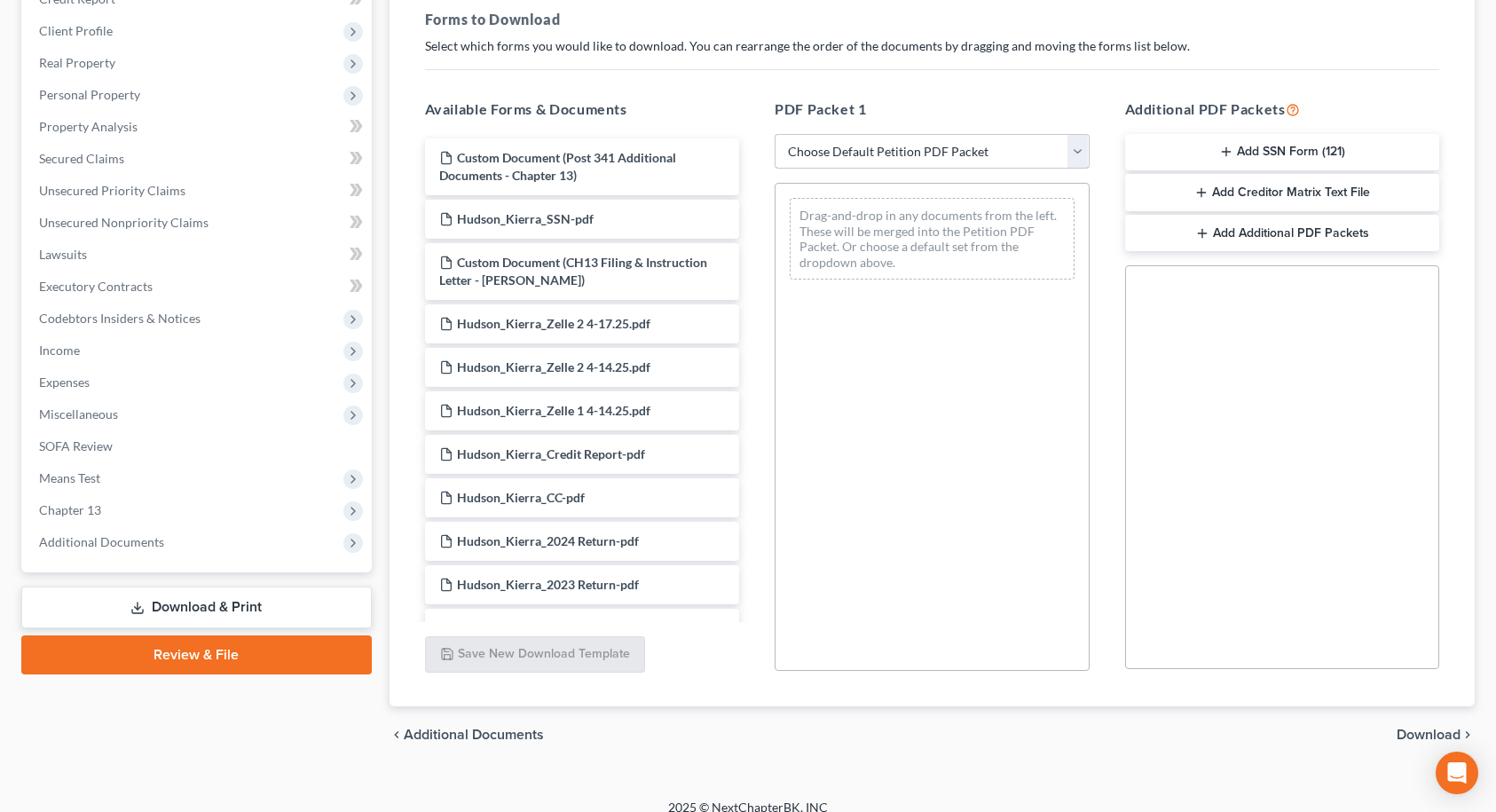
scroll to position [266, 0]
click at [838, 148] on select "Choose Default Petition PDF Packet Complete Bankruptcy Petition (all forms and …" at bounding box center [932, 151] width 315 height 36
click at [775, 133] on select "Choose Default Petition PDF Packet Complete Bankruptcy Petition (all forms and …" at bounding box center [932, 151] width 315 height 36
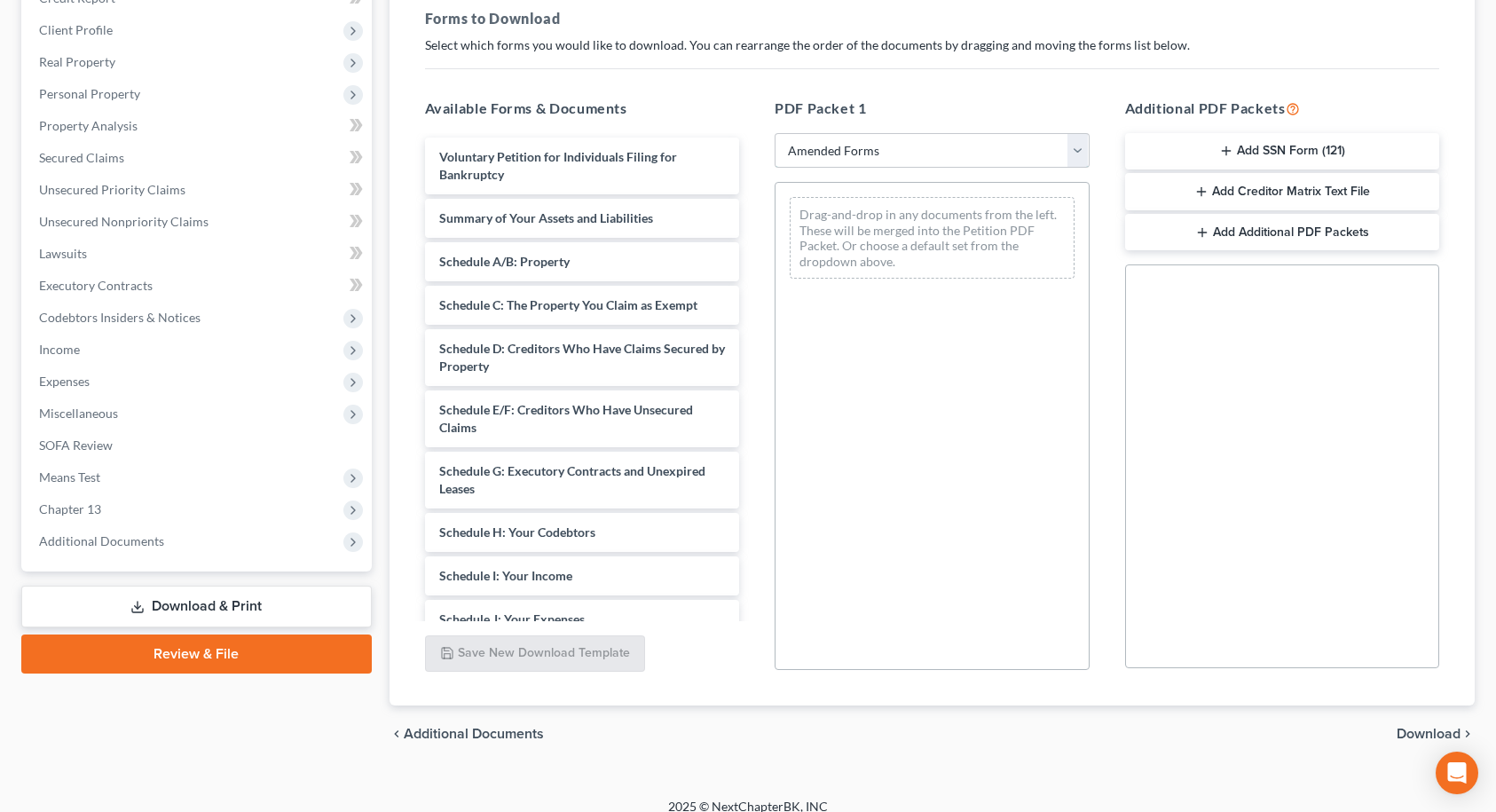
click at [871, 157] on select "Choose Default Petition PDF Packet Complete Bankruptcy Petition (all forms and …" at bounding box center [932, 151] width 315 height 36
click at [871, 156] on select "Choose Default Petition PDF Packet Complete Bankruptcy Petition (all forms and …" at bounding box center [932, 151] width 315 height 36
drag, startPoint x: 665, startPoint y: 222, endPoint x: 839, endPoint y: 216, distance: 174.1
click at [754, 216] on div "Summary of Your Assets and Liabilities Voluntary Petition for Individuals Filin…" at bounding box center [582, 566] width 344 height 858
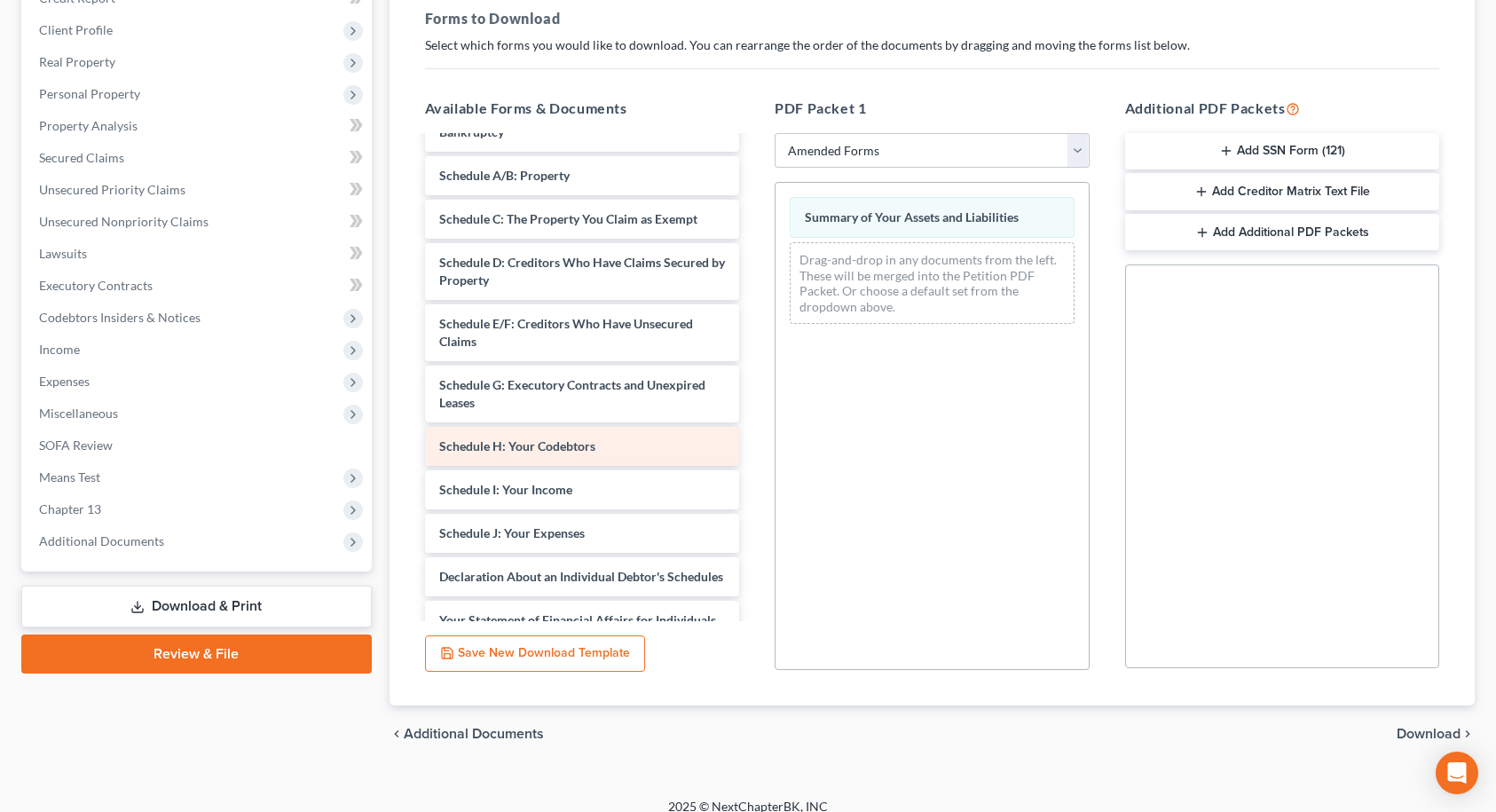
scroll to position [0, 0]
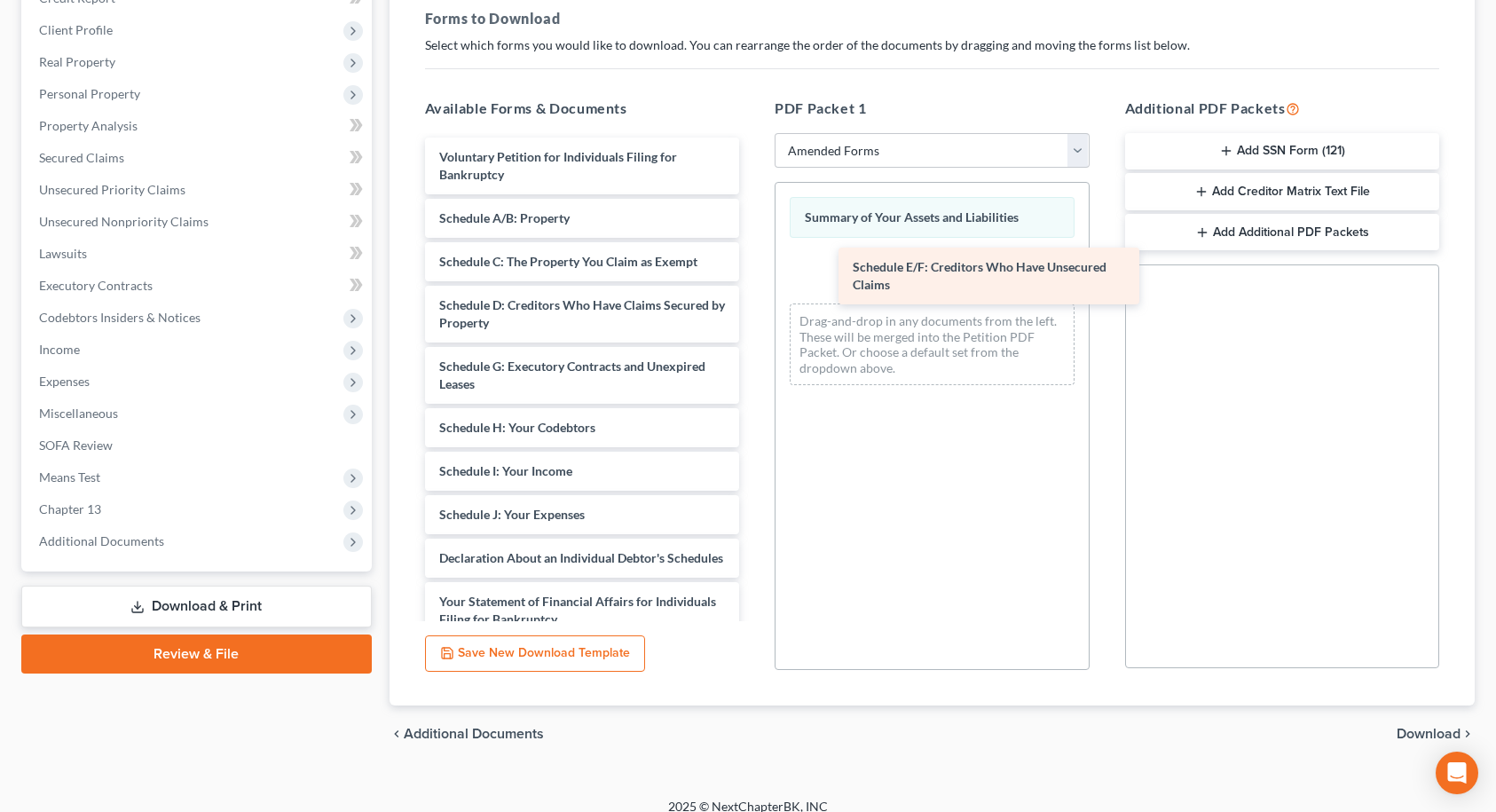
drag, startPoint x: 535, startPoint y: 363, endPoint x: 949, endPoint y: 264, distance: 425.7
click at [754, 264] on div "Schedule E/F: Creditors Who Have Unsecured Claims Voluntary Petition for Indivi…" at bounding box center [582, 514] width 344 height 754
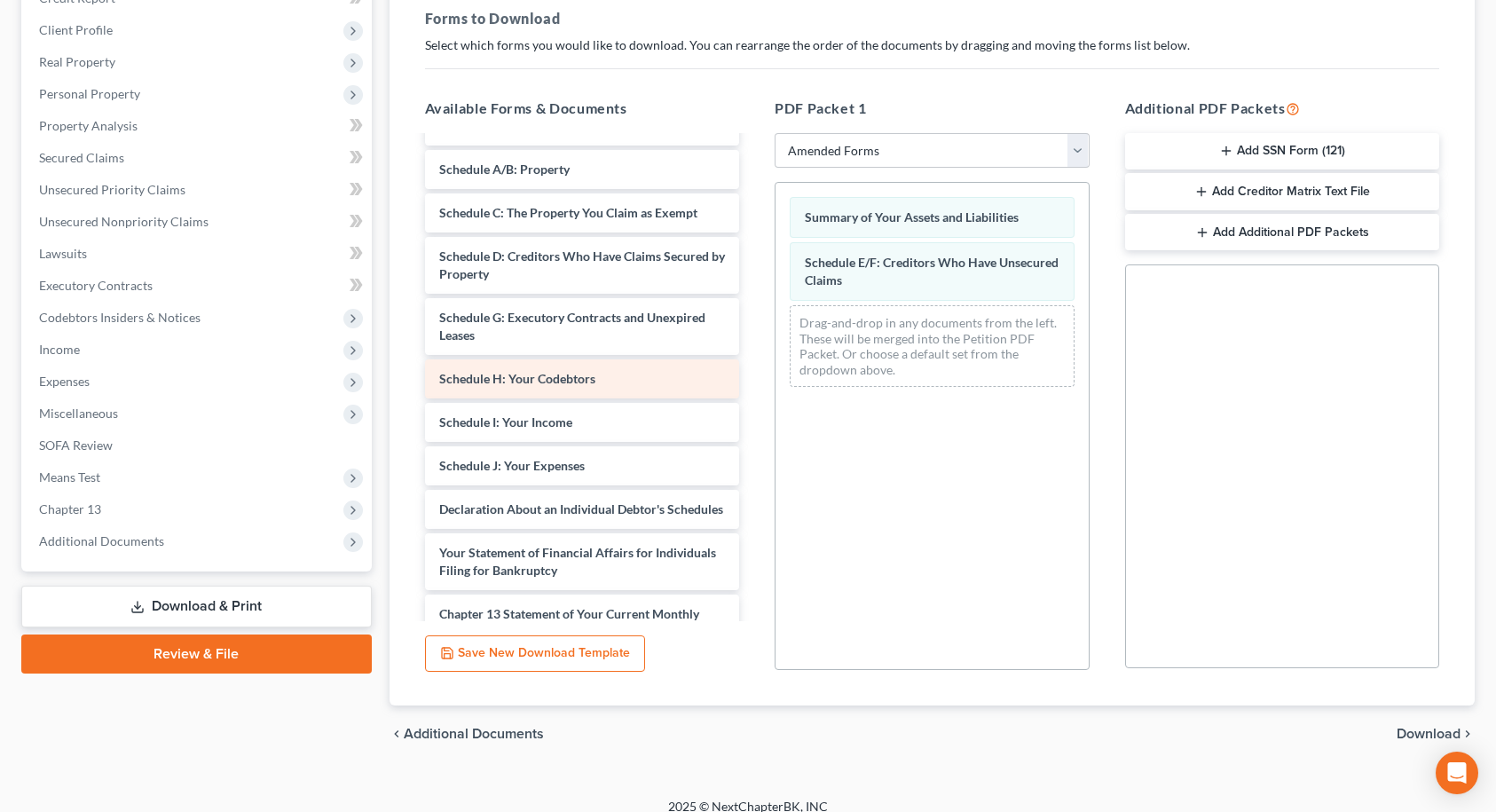
scroll to position [88, 0]
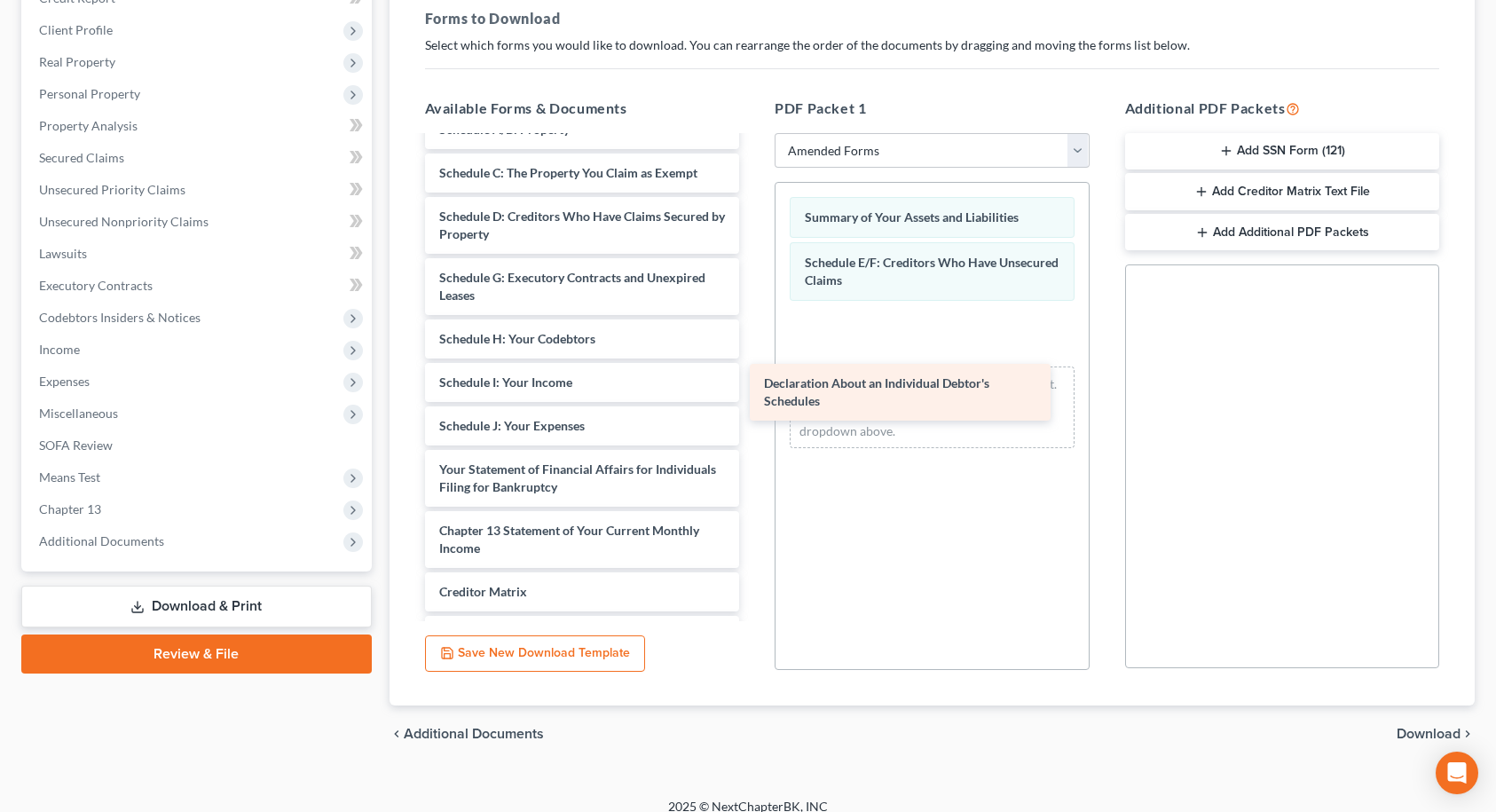
drag, startPoint x: 548, startPoint y: 460, endPoint x: 875, endPoint y: 370, distance: 339.2
click at [754, 374] on div "Declaration About an Individual Debtor's Schedules Voluntary Petition for Indiv…" at bounding box center [582, 404] width 344 height 710
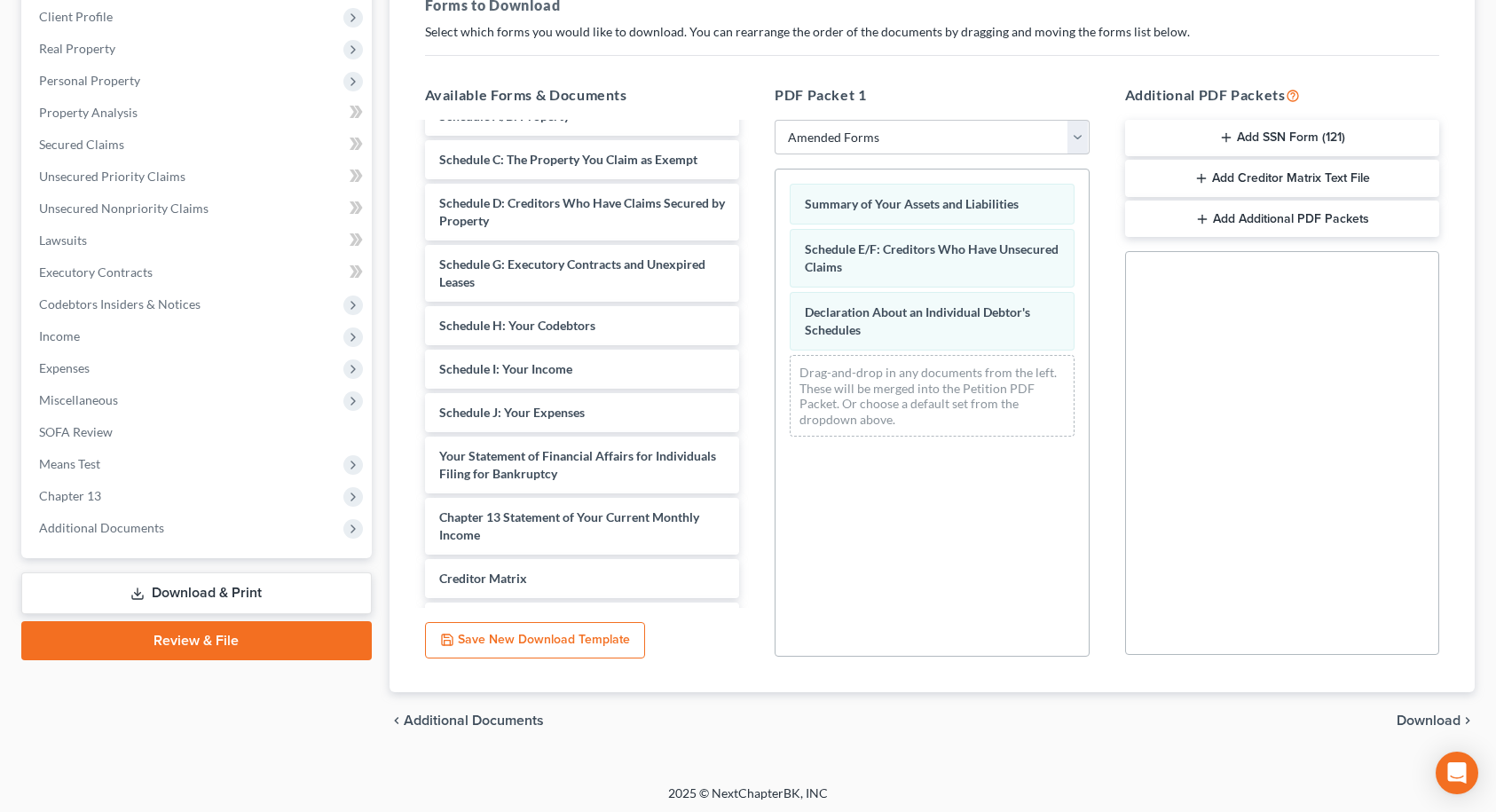
scroll to position [284, 0]
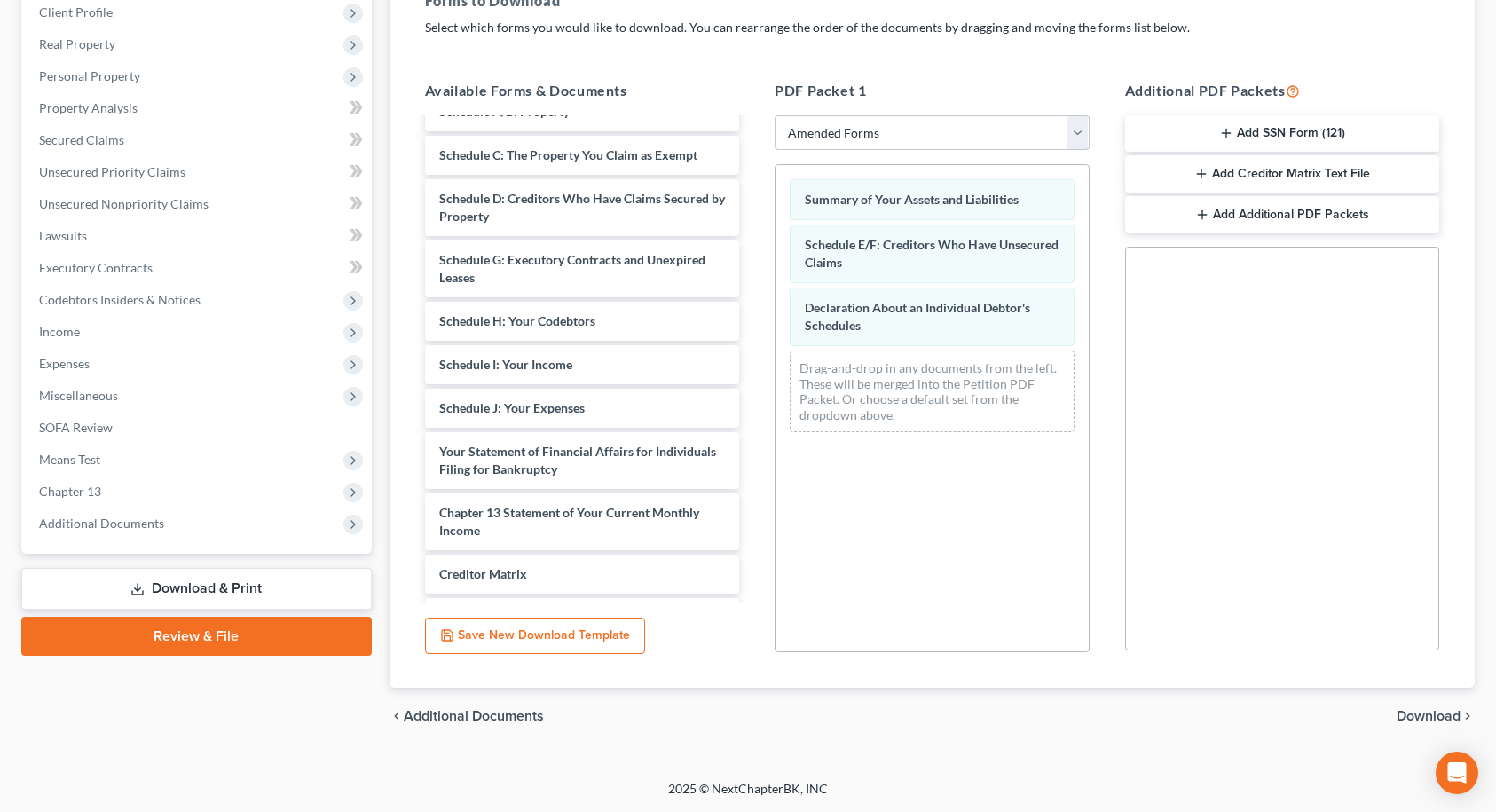
click at [1005, 117] on select "Choose Default Petition PDF Packet Complete Bankruptcy Petition (all forms and …" at bounding box center [932, 134] width 315 height 36
select select "8"
click at [775, 116] on select "Choose Default Petition PDF Packet Complete Bankruptcy Petition (all forms and …" at bounding box center [932, 134] width 315 height 36
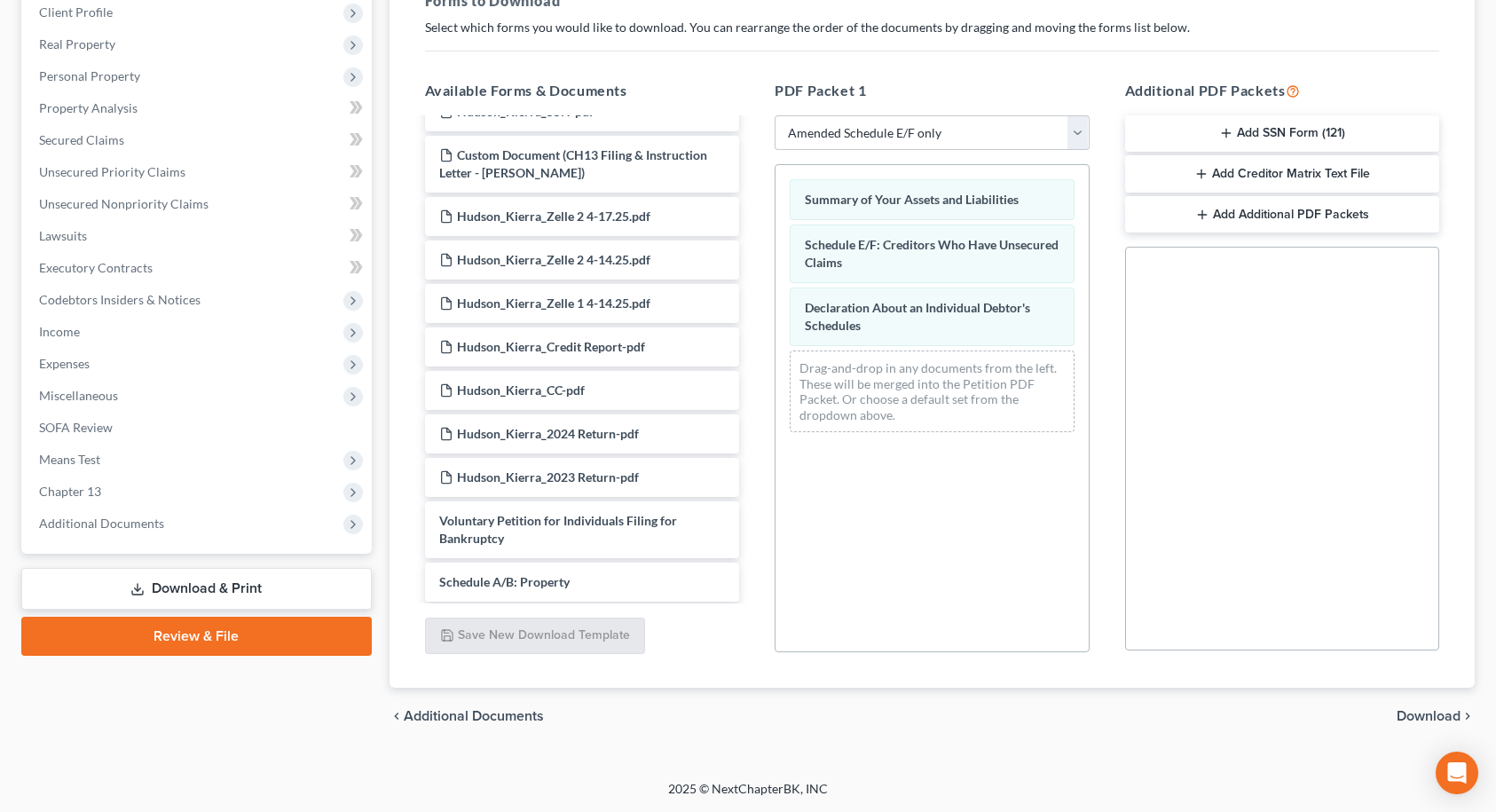
click at [1425, 716] on span "Download" at bounding box center [1429, 715] width 64 height 14
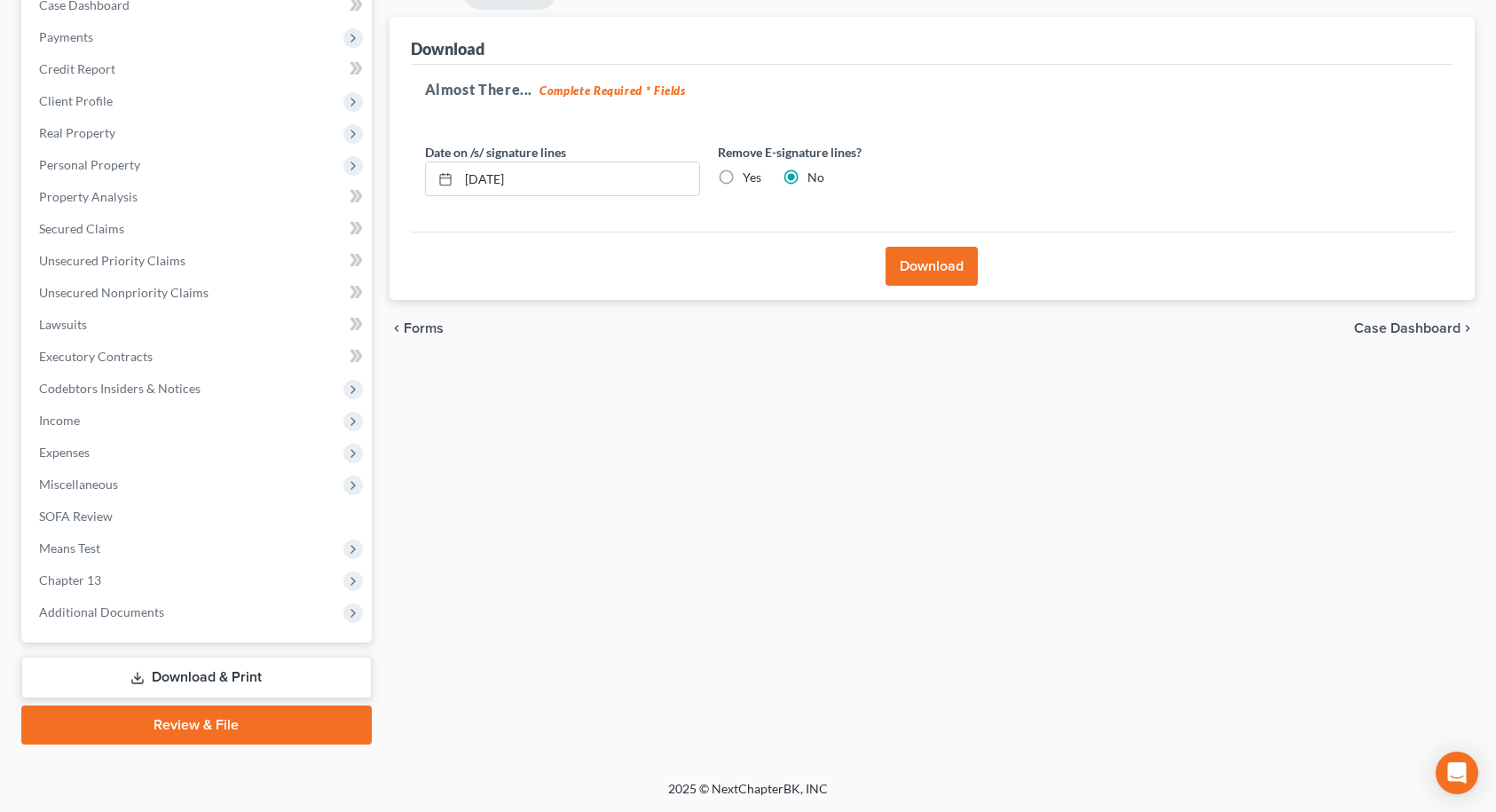
scroll to position [195, 0]
click at [959, 269] on button "Download" at bounding box center [932, 265] width 92 height 39
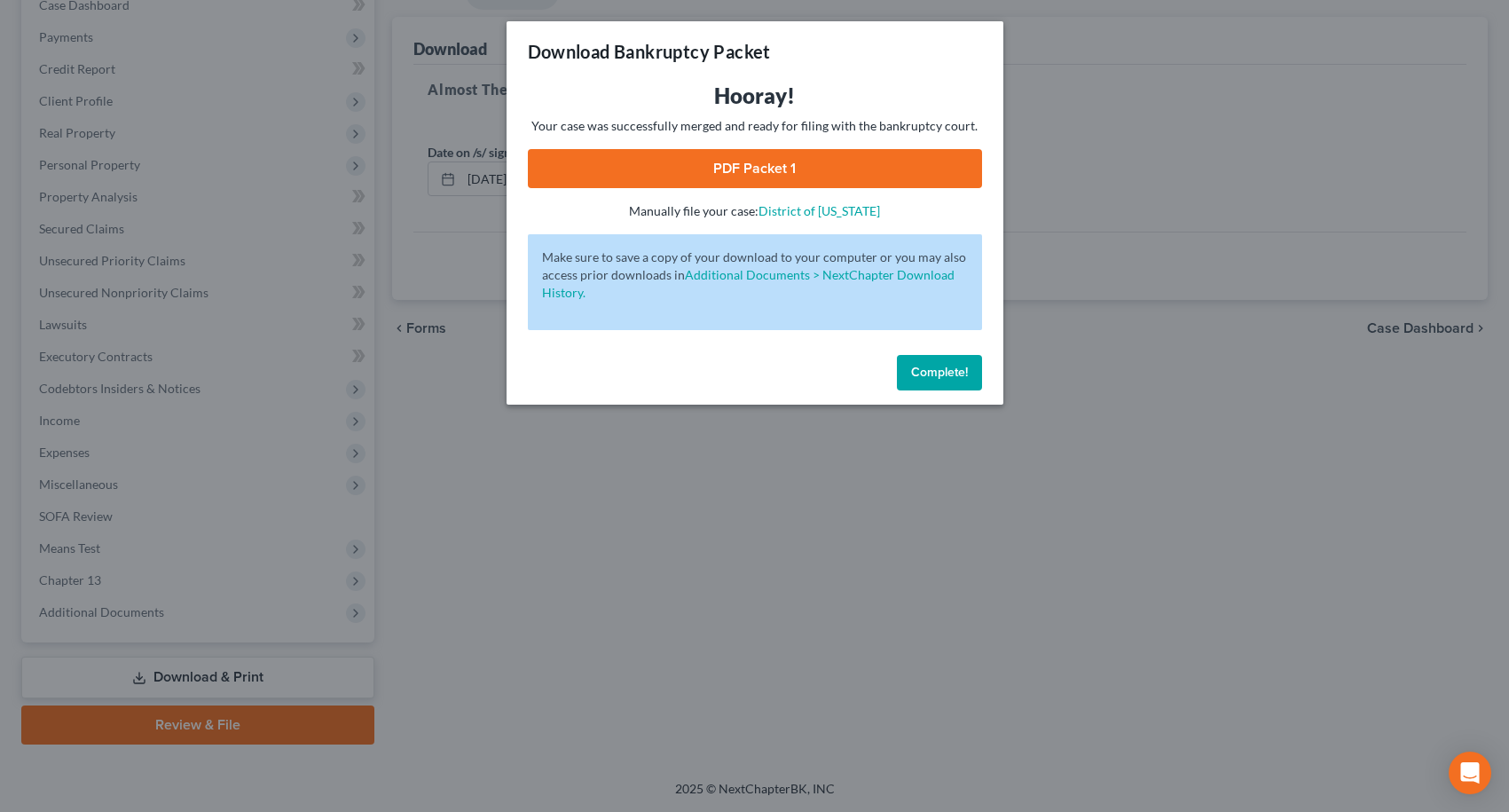
click at [807, 165] on link "PDF Packet 1" at bounding box center [755, 167] width 455 height 39
click at [971, 368] on button "Complete!" at bounding box center [939, 373] width 85 height 36
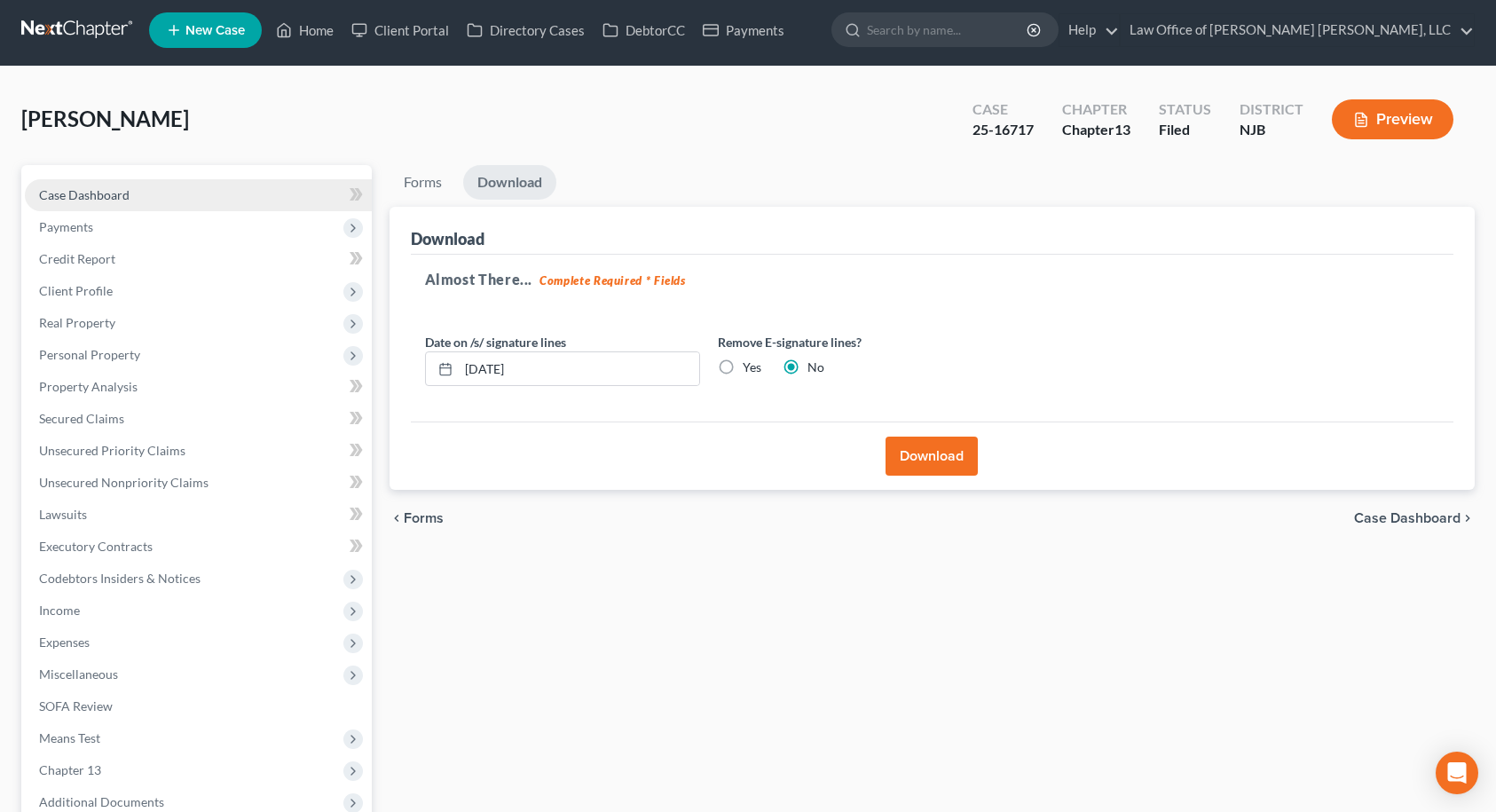
scroll to position [0, 0]
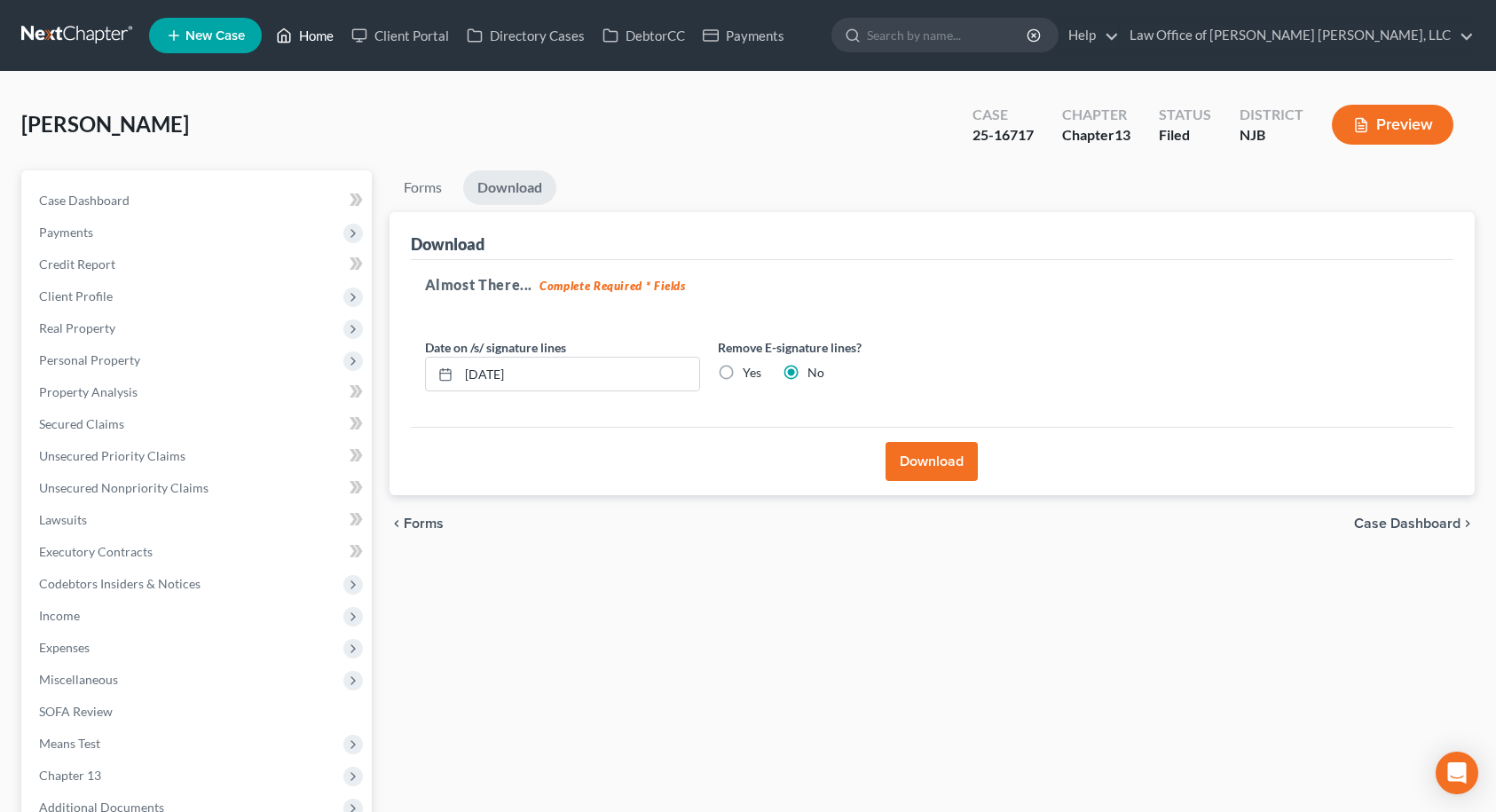
click at [302, 25] on link "Home" at bounding box center [305, 36] width 75 height 32
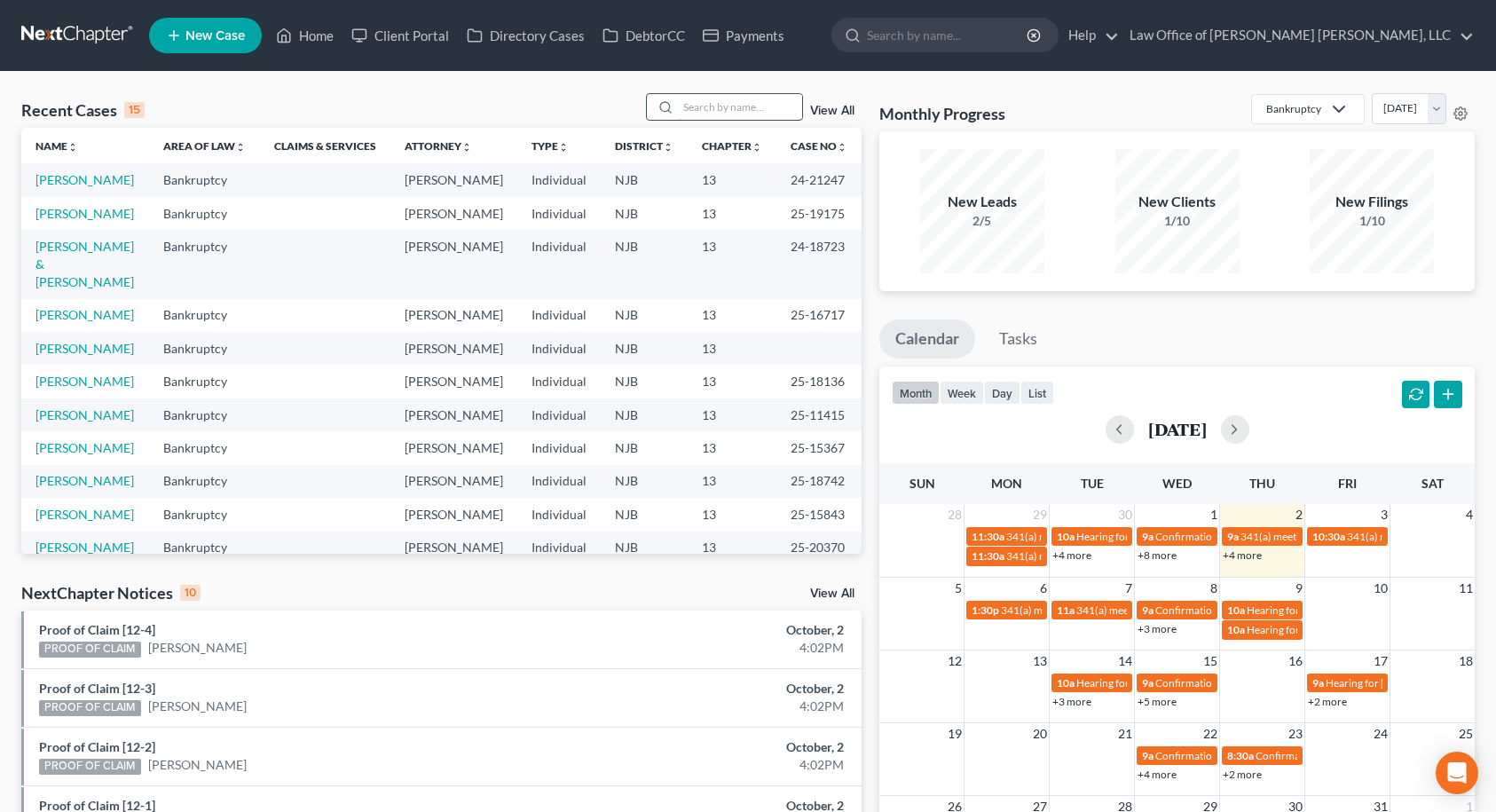
click at [687, 101] on input "search" at bounding box center [740, 106] width 124 height 25
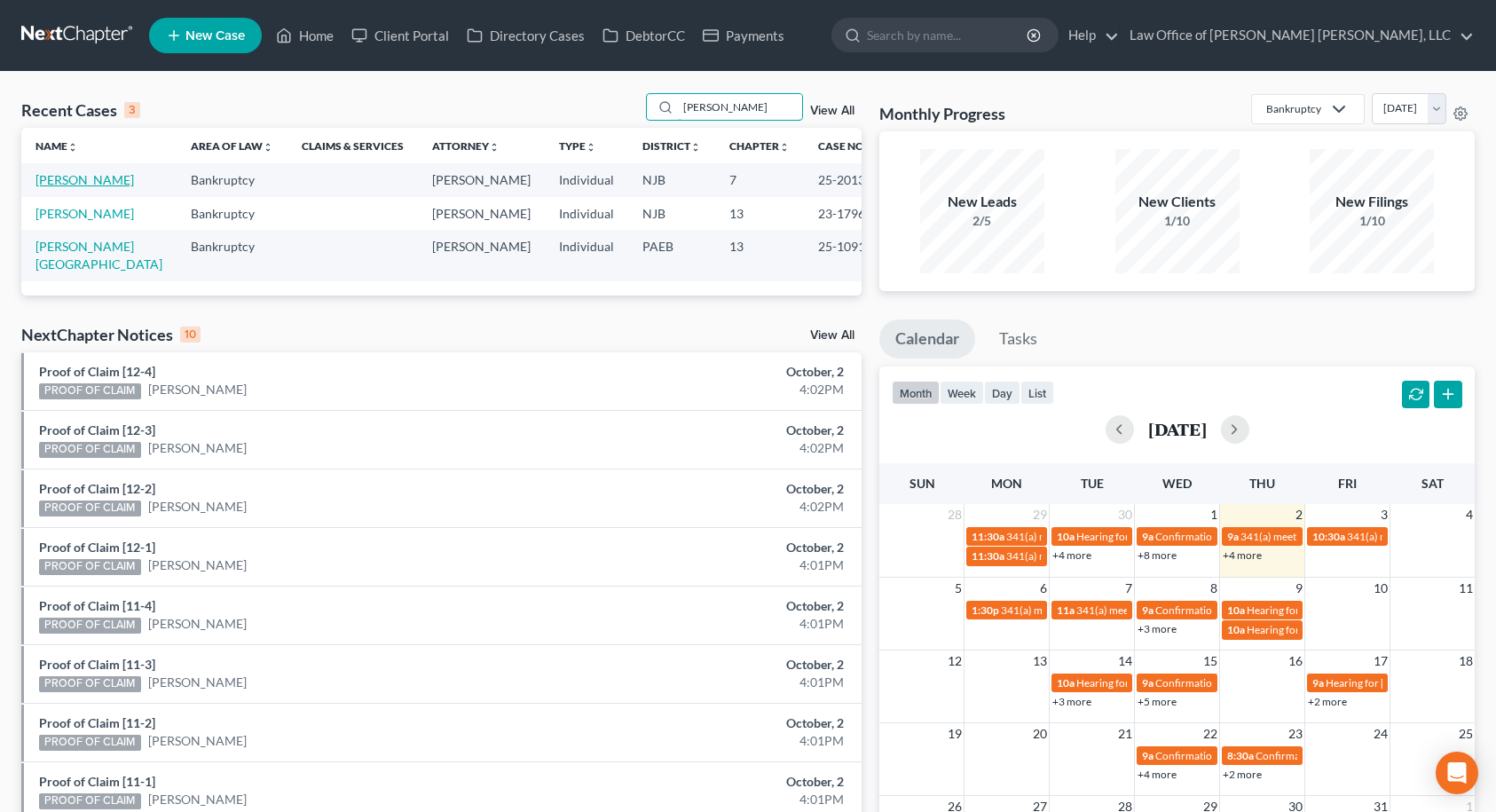
type input "[PERSON_NAME]"
click at [95, 183] on link "[PERSON_NAME]" at bounding box center [85, 180] width 99 height 15
select select "6"
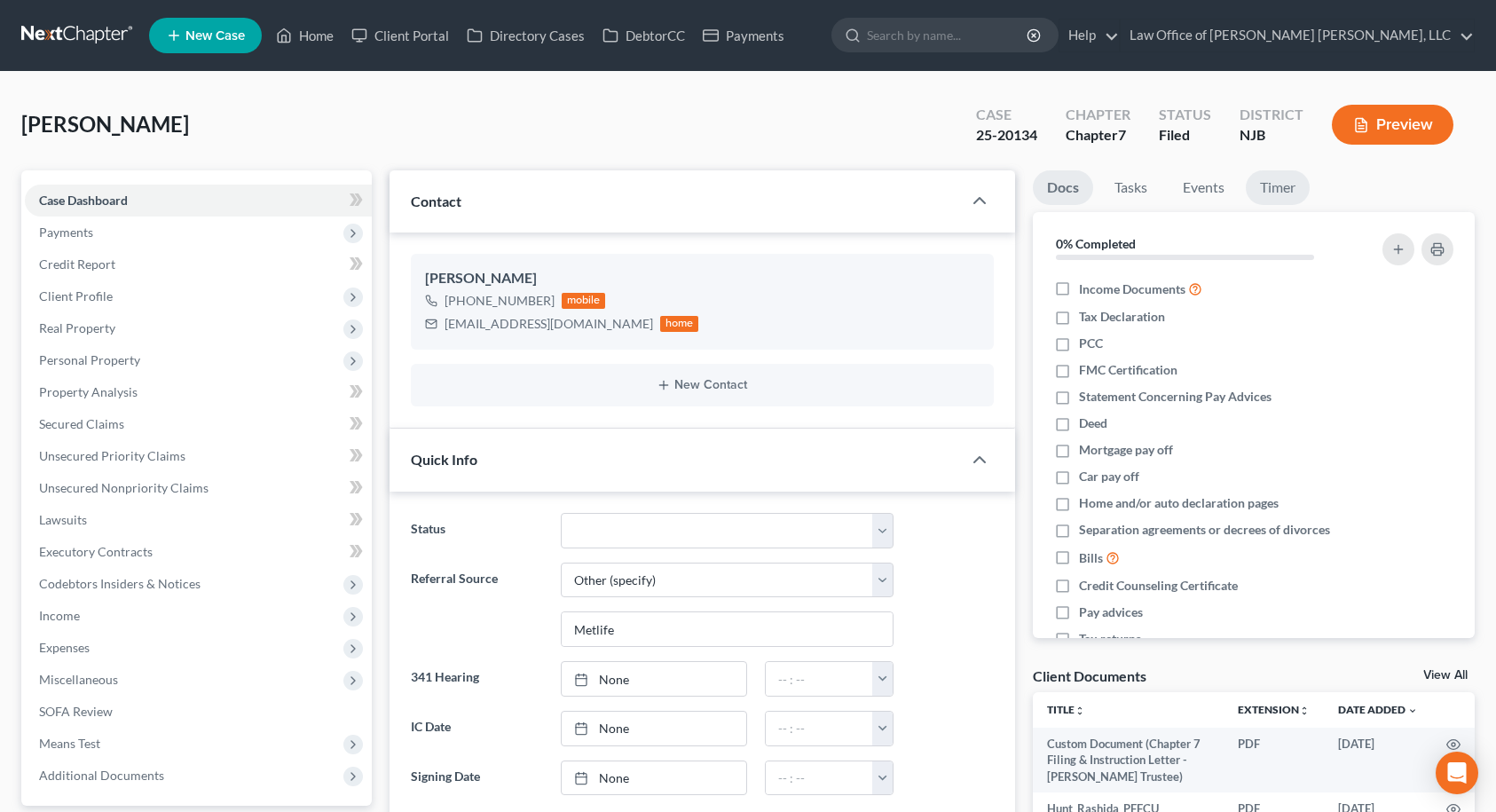
click at [1270, 181] on link "Timer" at bounding box center [1278, 187] width 64 height 35
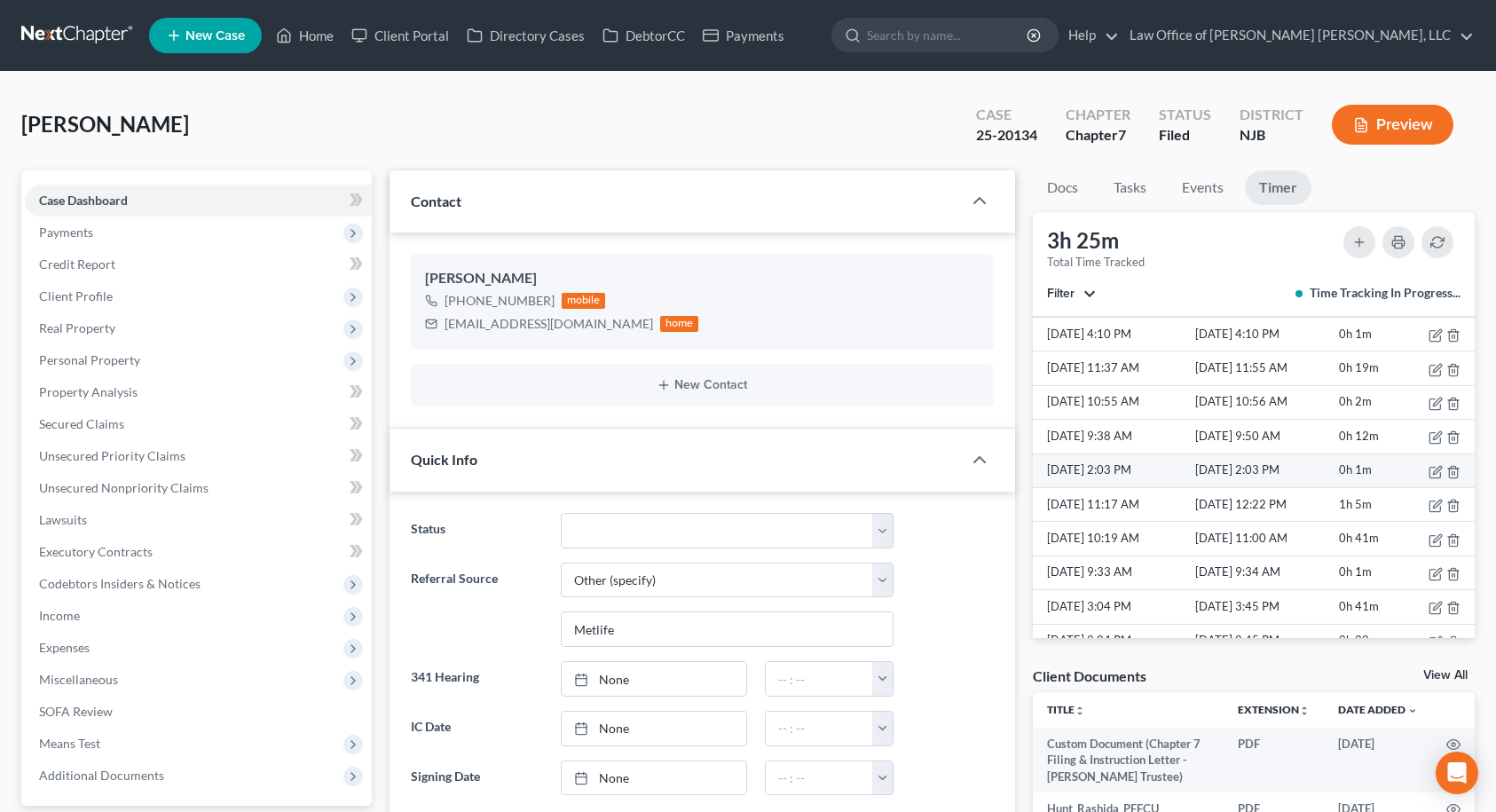
scroll to position [70, 0]
click at [322, 30] on link "Home" at bounding box center [305, 36] width 75 height 32
